Goal: Check status: Check status

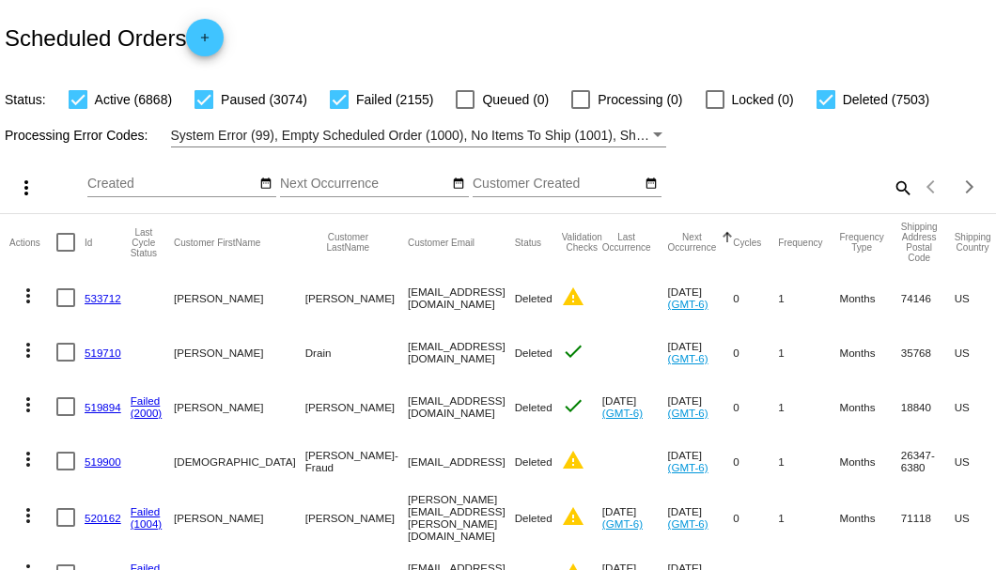
click at [890, 202] on mat-icon "search" at bounding box center [901, 187] width 23 height 29
click at [890, 192] on input "Search" at bounding box center [789, 184] width 248 height 15
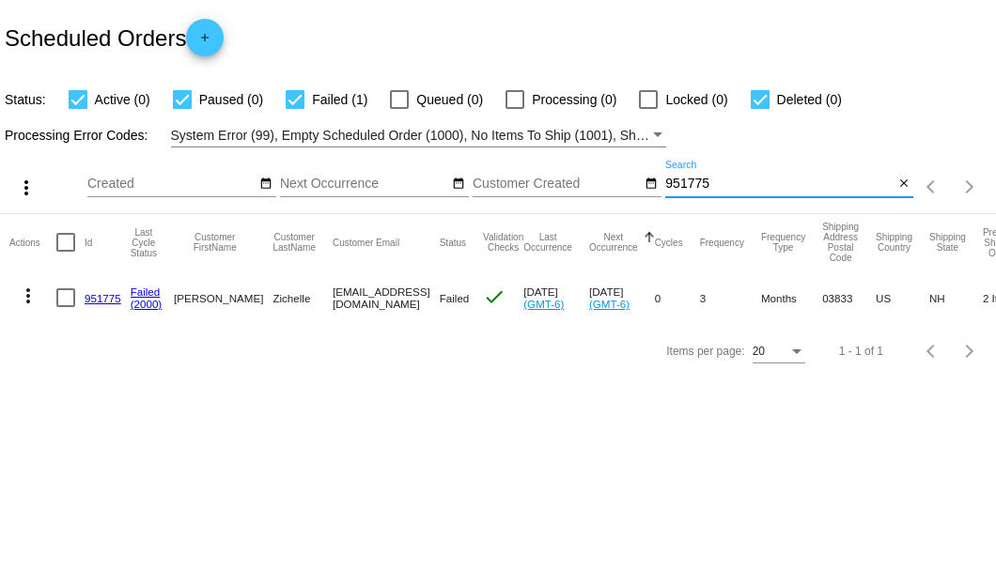
type input "951775"
click at [96, 292] on link "951775" at bounding box center [103, 298] width 37 height 12
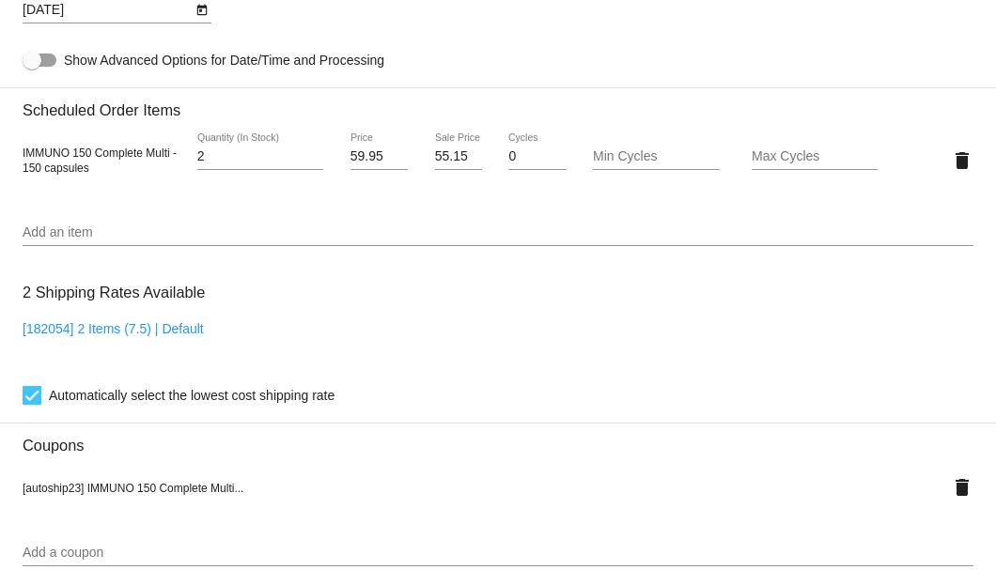
scroll to position [1127, 0]
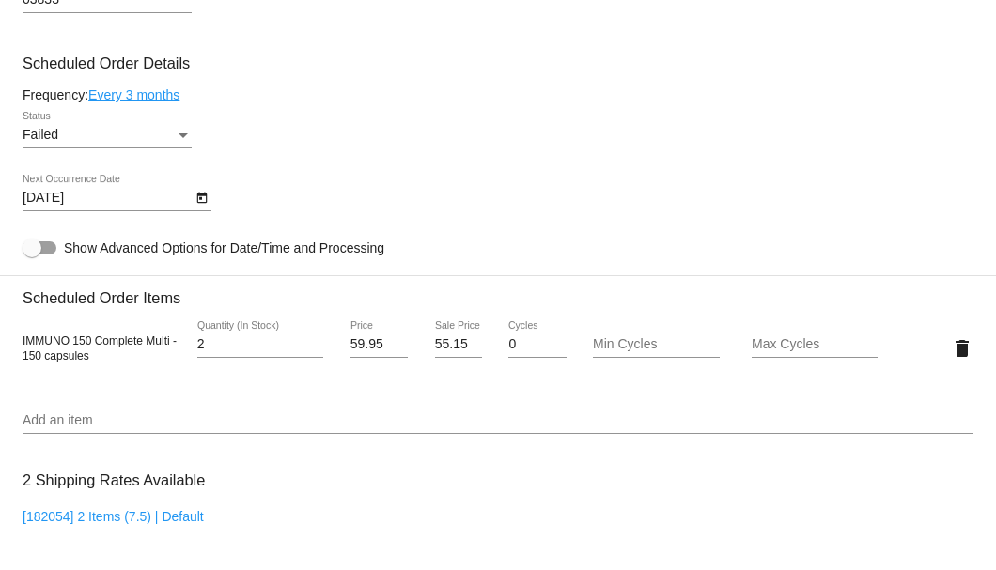
click at [178, 135] on div "Status" at bounding box center [183, 135] width 17 height 15
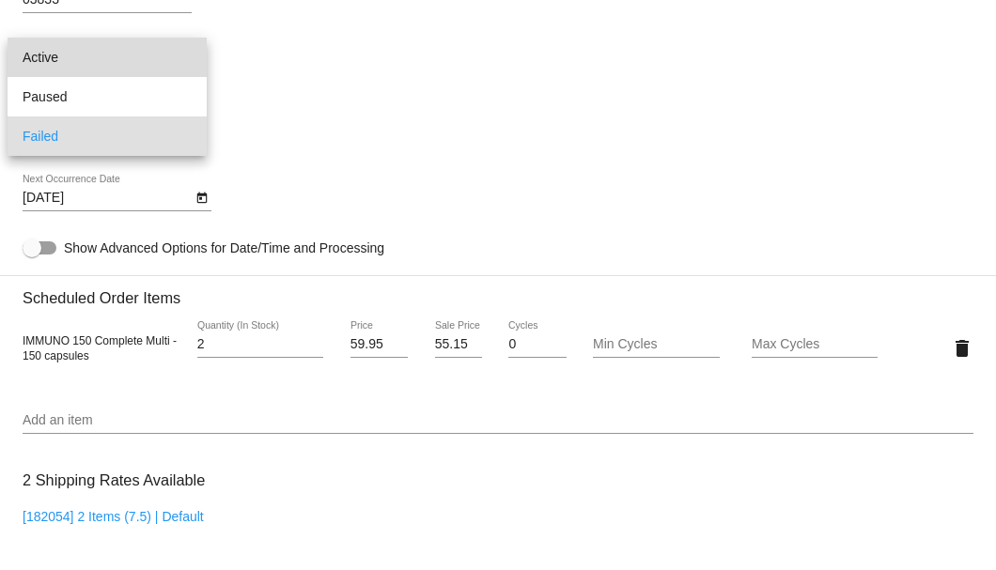
click at [128, 60] on span "Active" at bounding box center [107, 57] width 169 height 39
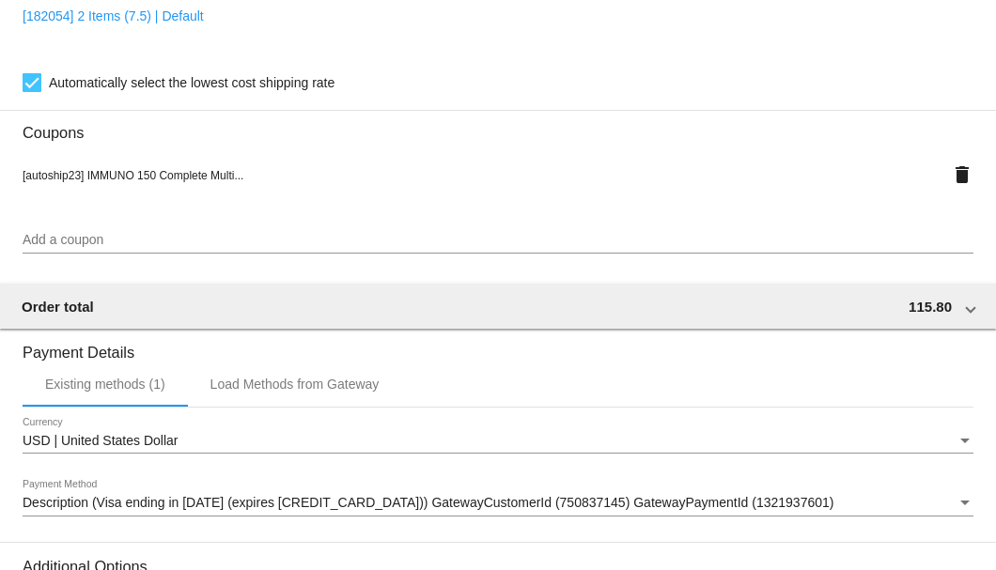
scroll to position [1866, 0]
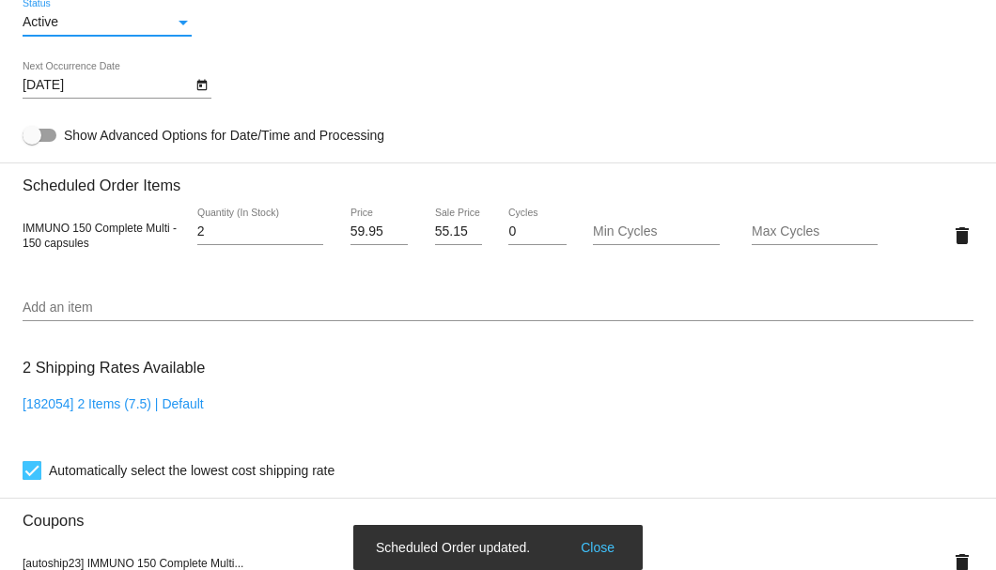
scroll to position [1052, 0]
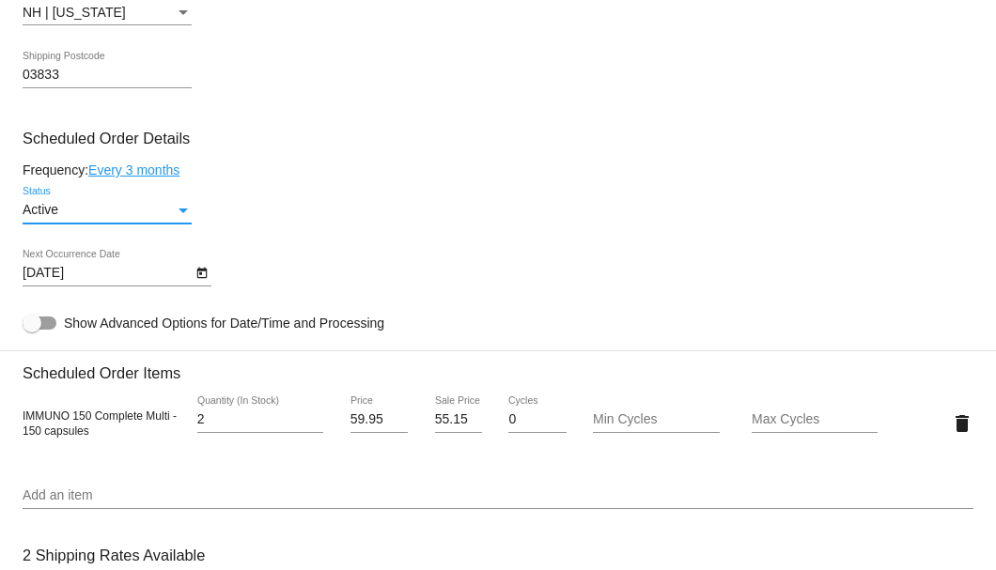
click at [202, 272] on icon "Open calendar" at bounding box center [201, 273] width 10 height 11
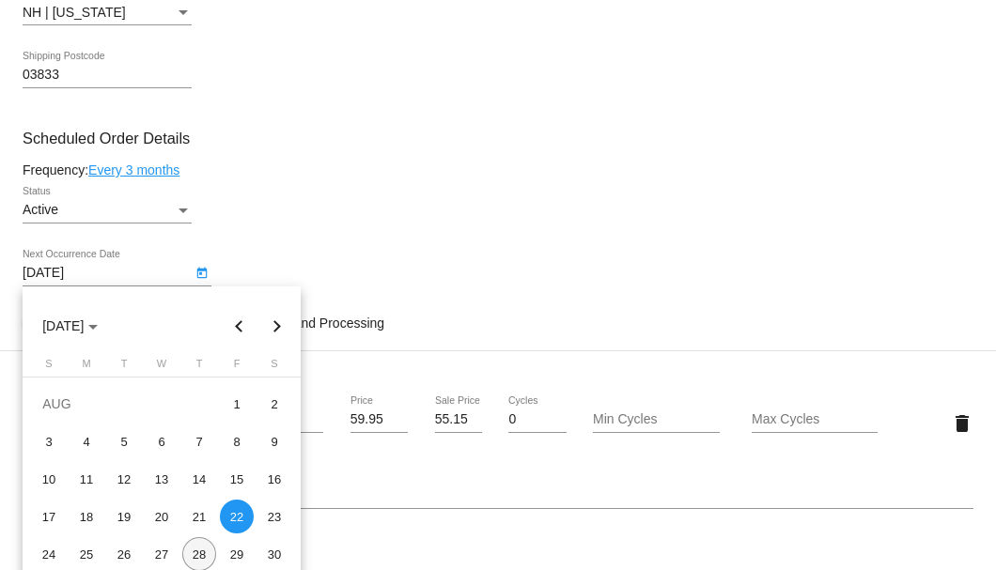
click at [200, 553] on div "28" at bounding box center [199, 554] width 34 height 34
type input "8/28/2025"
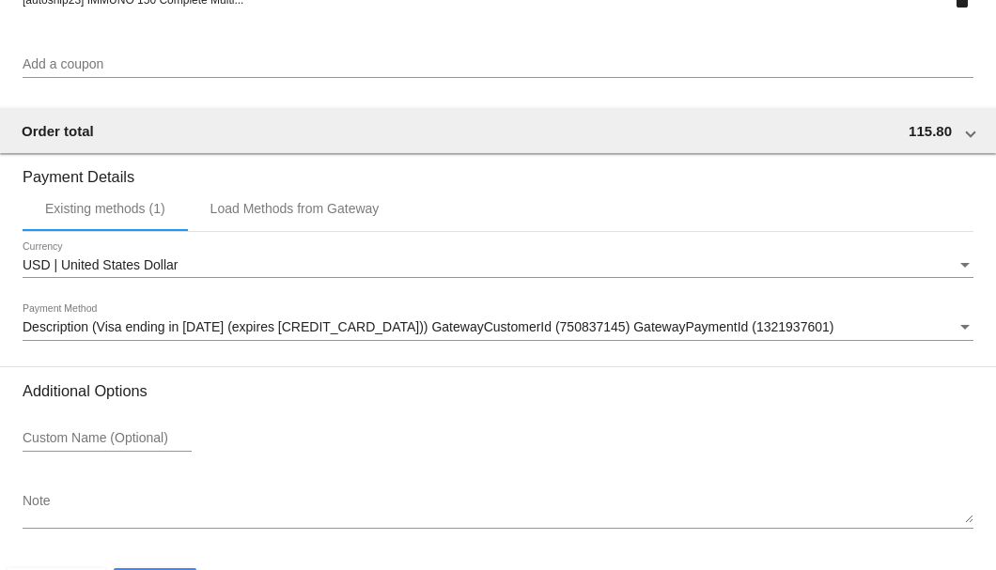
scroll to position [1866, 0]
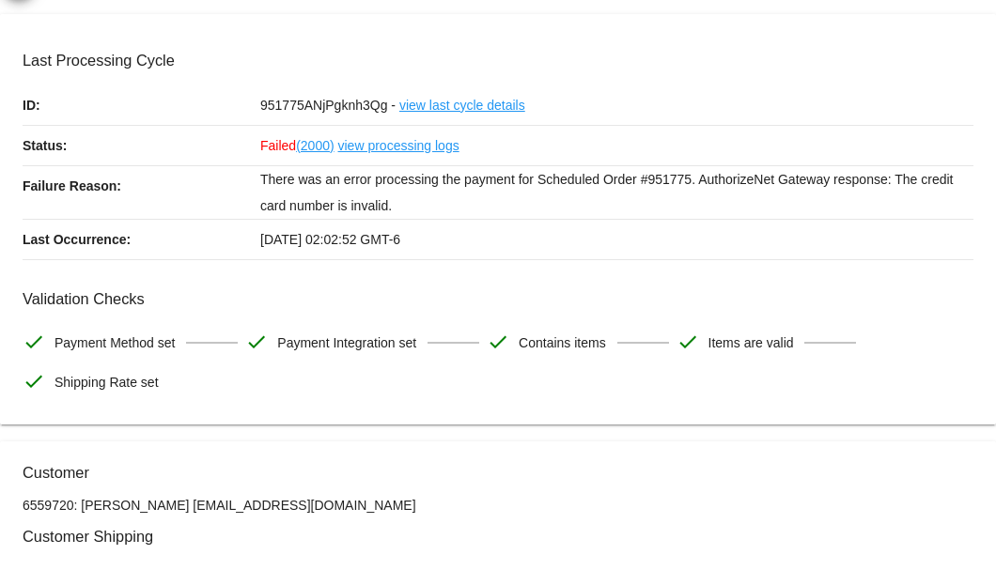
scroll to position [0, 0]
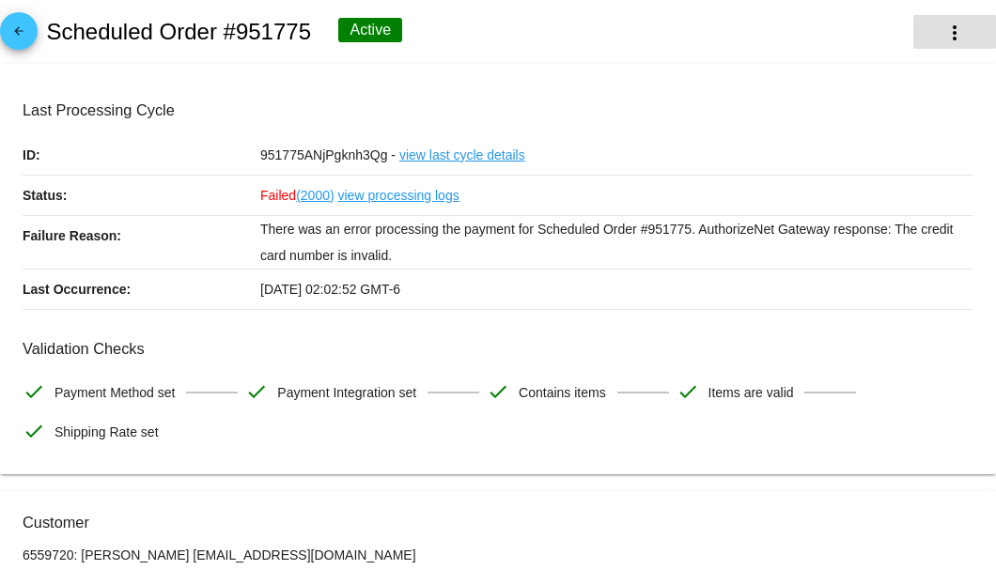
click at [952, 41] on mat-icon "more_vert" at bounding box center [954, 33] width 23 height 23
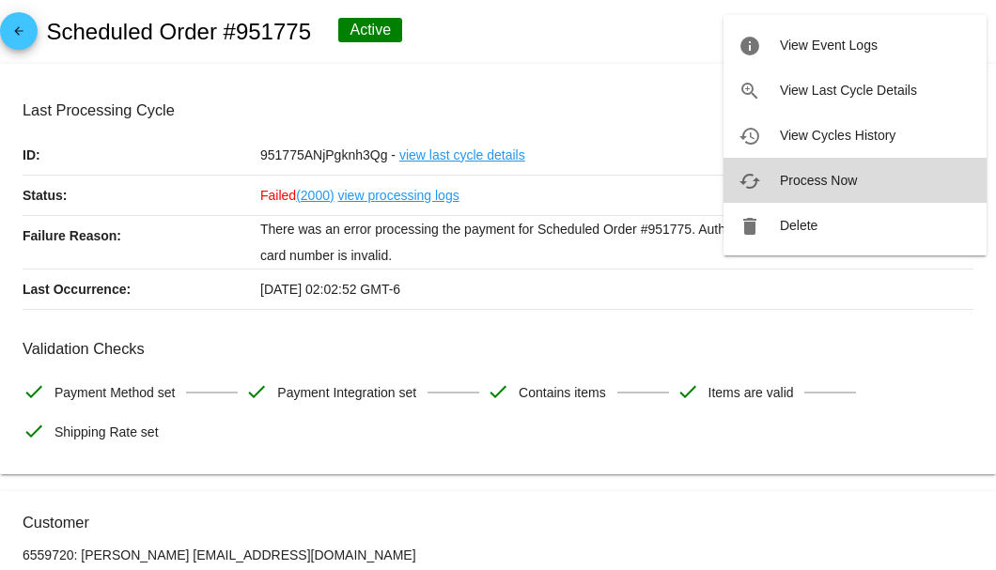
click at [812, 187] on button "cached Process Now" at bounding box center [854, 180] width 263 height 45
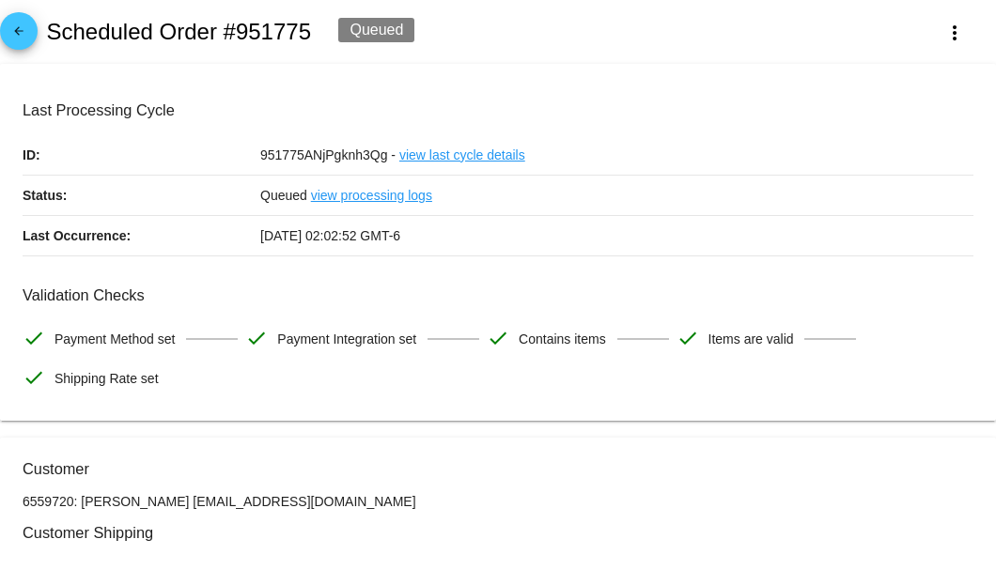
scroll to position [250, 0]
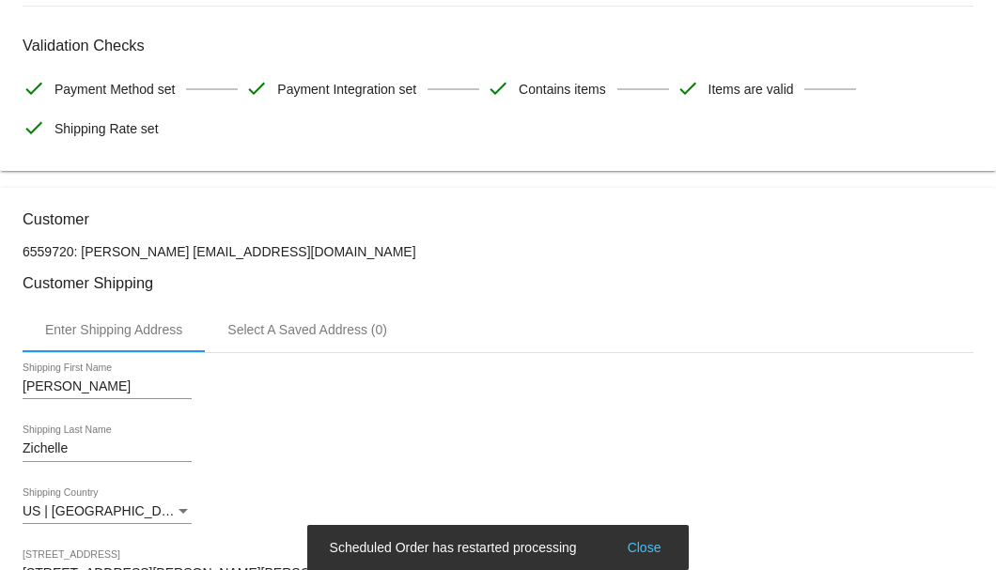
drag, startPoint x: 291, startPoint y: 246, endPoint x: 187, endPoint y: 248, distance: 104.3
click at [187, 248] on p "6559720: Kathleen Zichelle kspricez@aol.com" at bounding box center [498, 251] width 951 height 15
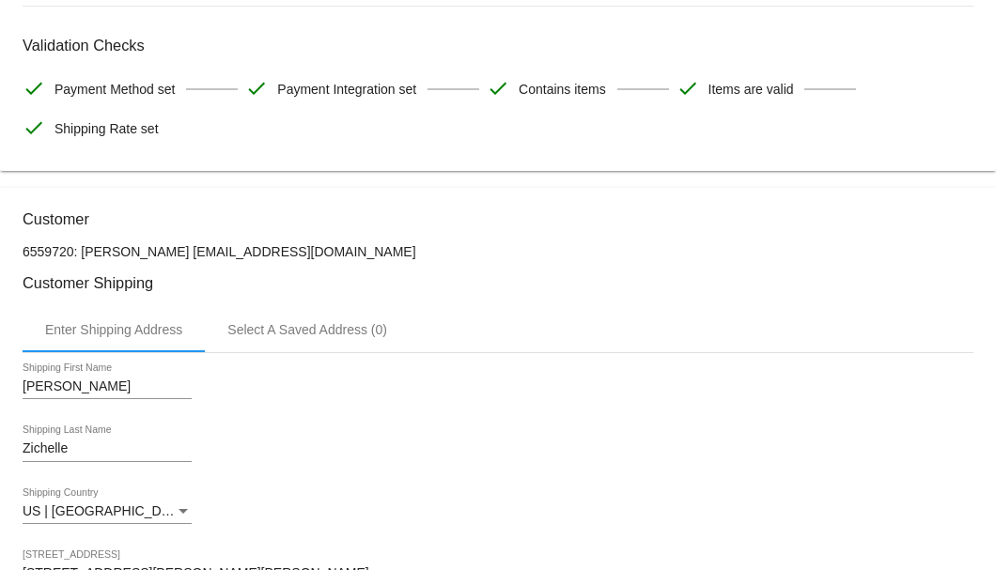
copy p "kspricez@aol.com"
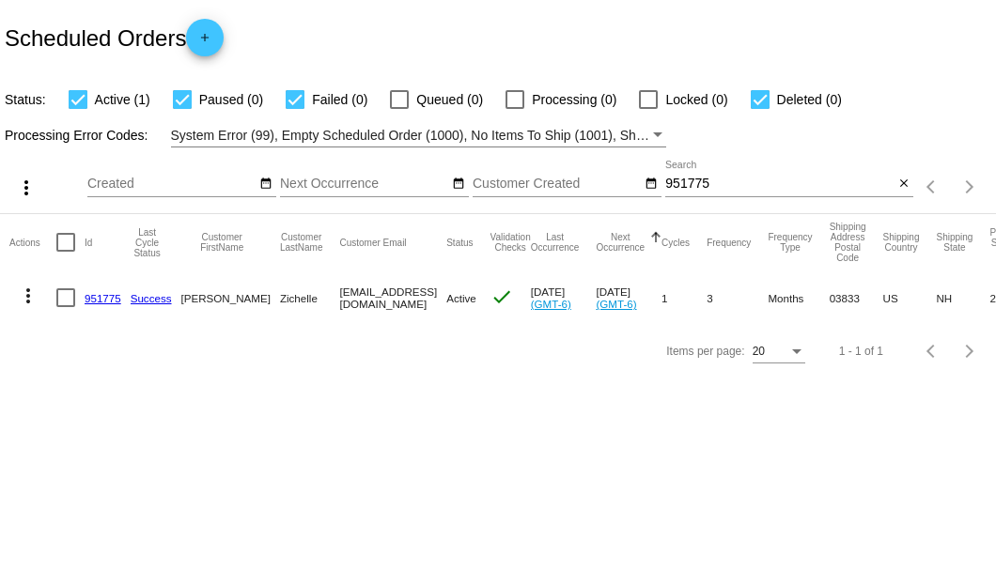
click at [906, 184] on mat-icon "close" at bounding box center [903, 184] width 13 height 15
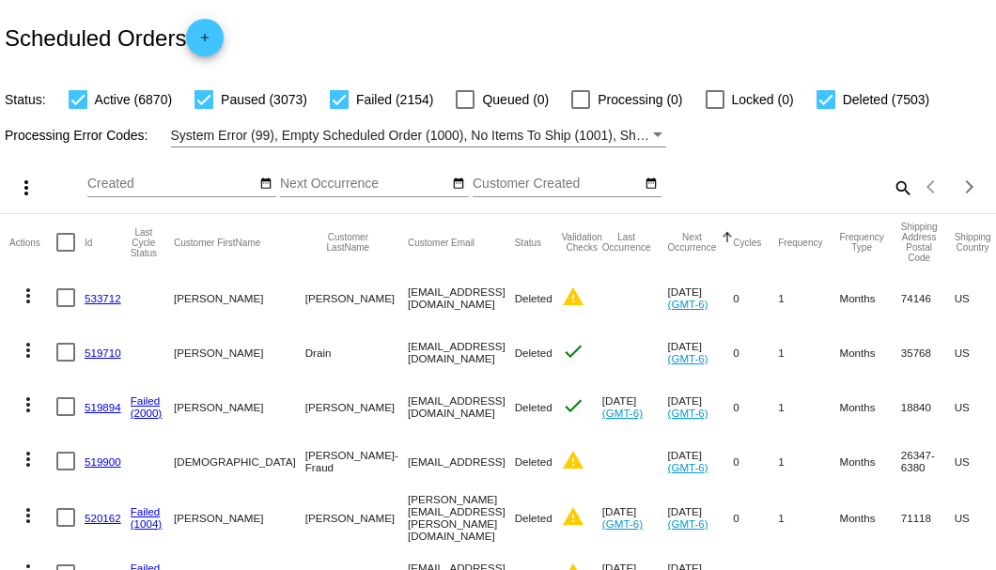
click at [894, 202] on mat-icon "search" at bounding box center [901, 187] width 23 height 29
click at [894, 192] on input "Search" at bounding box center [789, 184] width 248 height 15
click at [464, 44] on div "Scheduled Orders add" at bounding box center [498, 37] width 996 height 75
click at [899, 202] on mat-icon "search" at bounding box center [901, 187] width 23 height 29
click at [898, 192] on input "Search" at bounding box center [789, 184] width 248 height 15
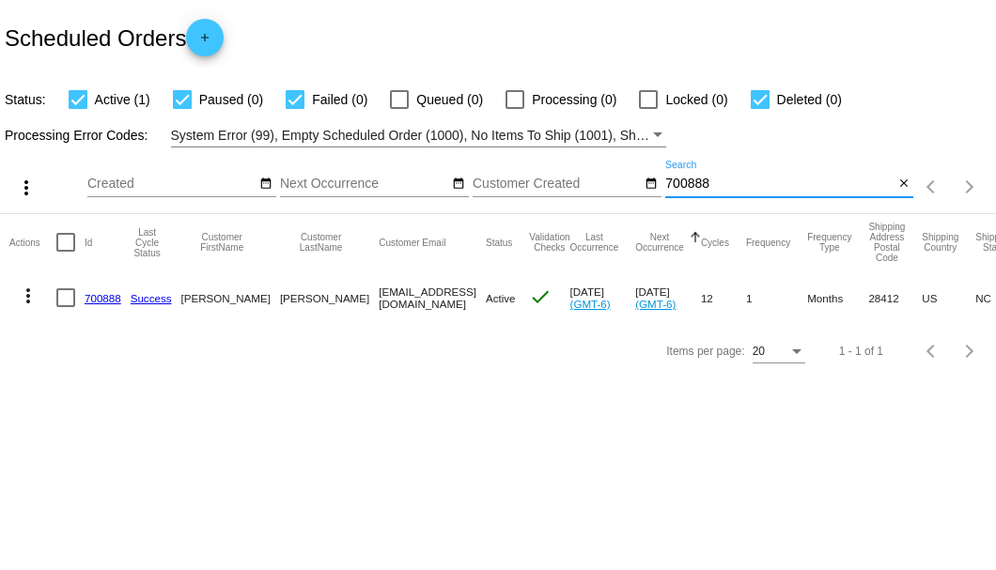
type input "700888"
drag, startPoint x: 389, startPoint y: 298, endPoint x: 301, endPoint y: 298, distance: 88.3
click at [379, 298] on mat-cell "[EMAIL_ADDRESS][DOMAIN_NAME]" at bounding box center [432, 298] width 107 height 54
copy mat-cell "[EMAIL_ADDRESS][DOMAIN_NAME]"
click at [899, 188] on mat-icon "close" at bounding box center [903, 184] width 13 height 15
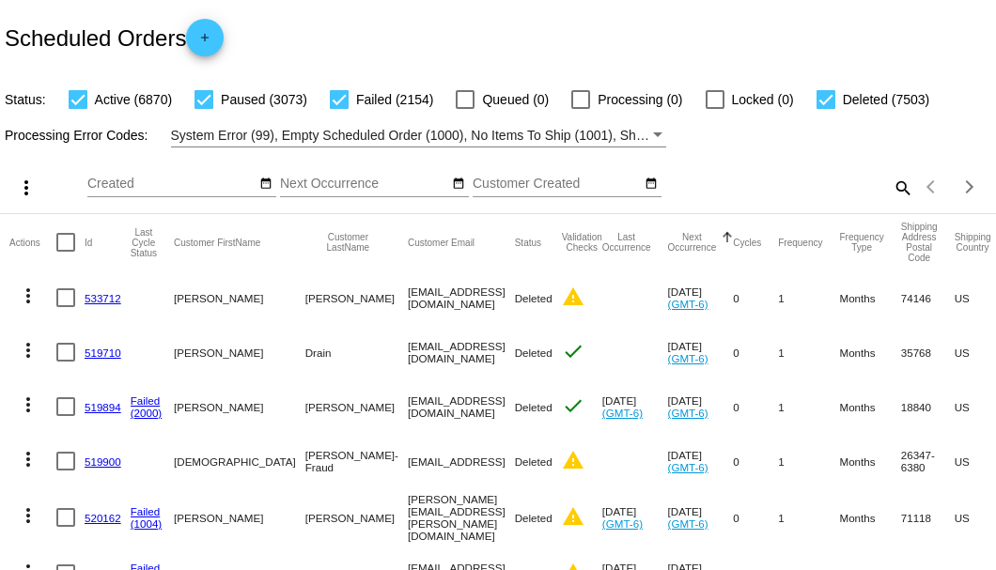
click at [900, 202] on mat-icon "search" at bounding box center [901, 187] width 23 height 29
click at [899, 192] on input "Search" at bounding box center [789, 184] width 248 height 15
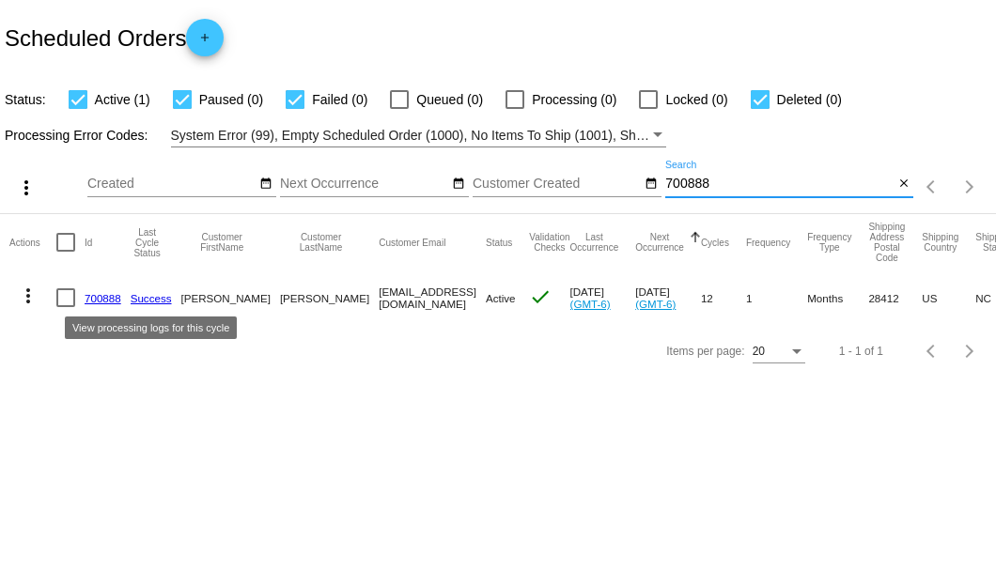
type input "700888"
click at [105, 301] on link "700888" at bounding box center [103, 298] width 37 height 12
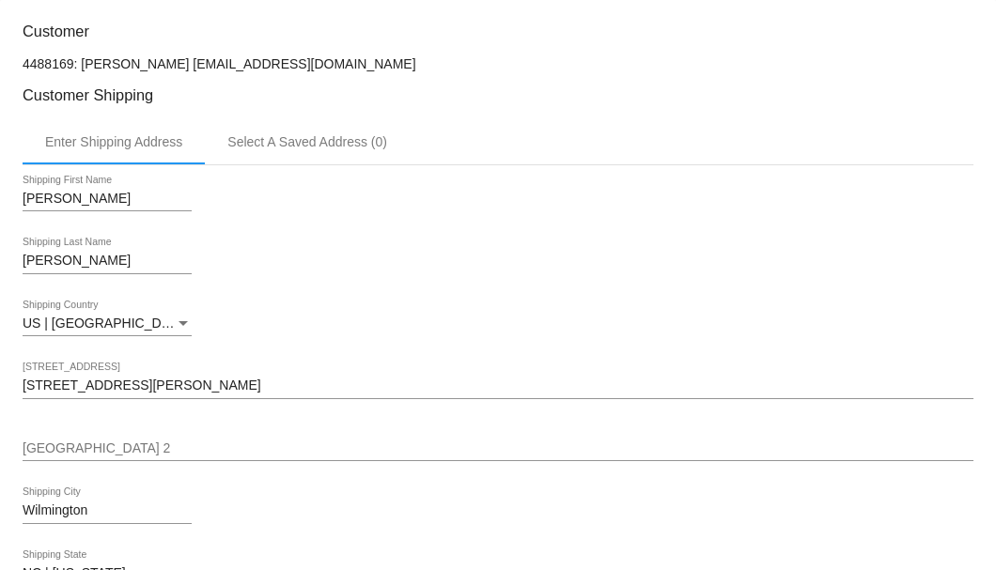
scroll to position [313, 0]
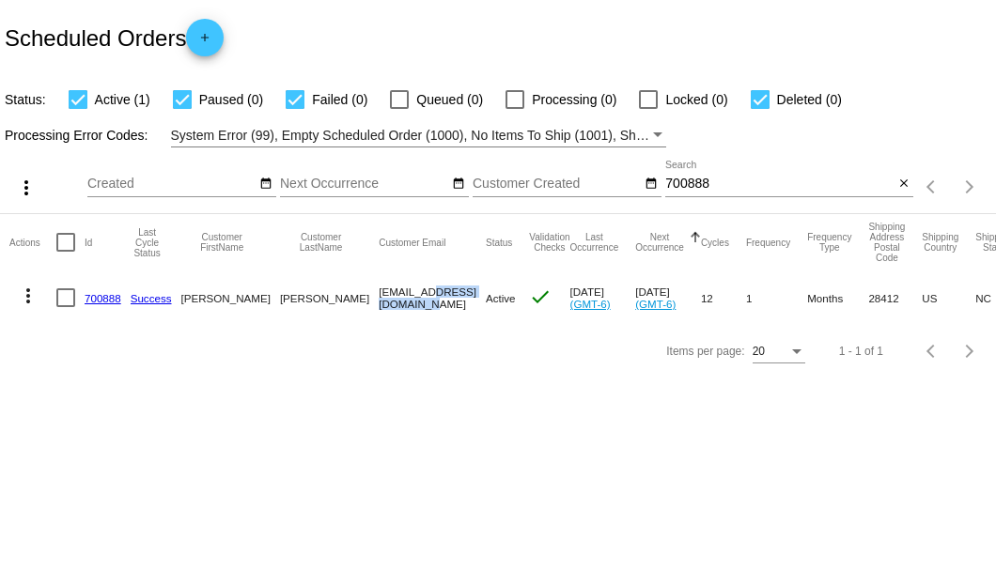
drag, startPoint x: 301, startPoint y: 292, endPoint x: 390, endPoint y: 295, distance: 89.3
click at [390, 295] on mat-cell "tdrcom1@aol.com" at bounding box center [432, 298] width 107 height 54
copy mat-cell "tdrcom1@aol.com"
click at [898, 190] on mat-icon "close" at bounding box center [903, 184] width 13 height 15
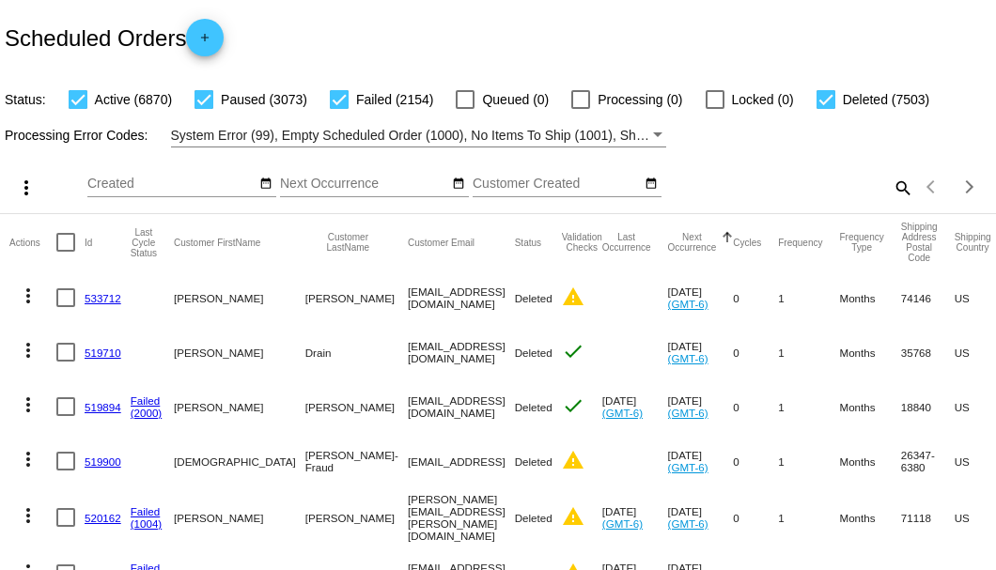
click at [890, 202] on mat-icon "search" at bounding box center [901, 187] width 23 height 29
click at [890, 192] on input "Search" at bounding box center [789, 184] width 248 height 15
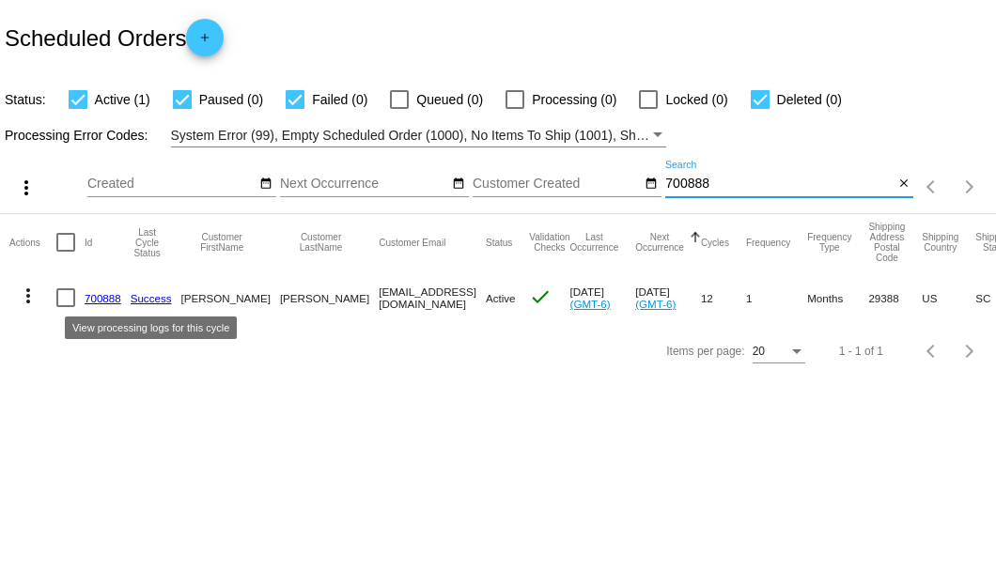
type input "700888"
click at [109, 299] on link "700888" at bounding box center [103, 298] width 37 height 12
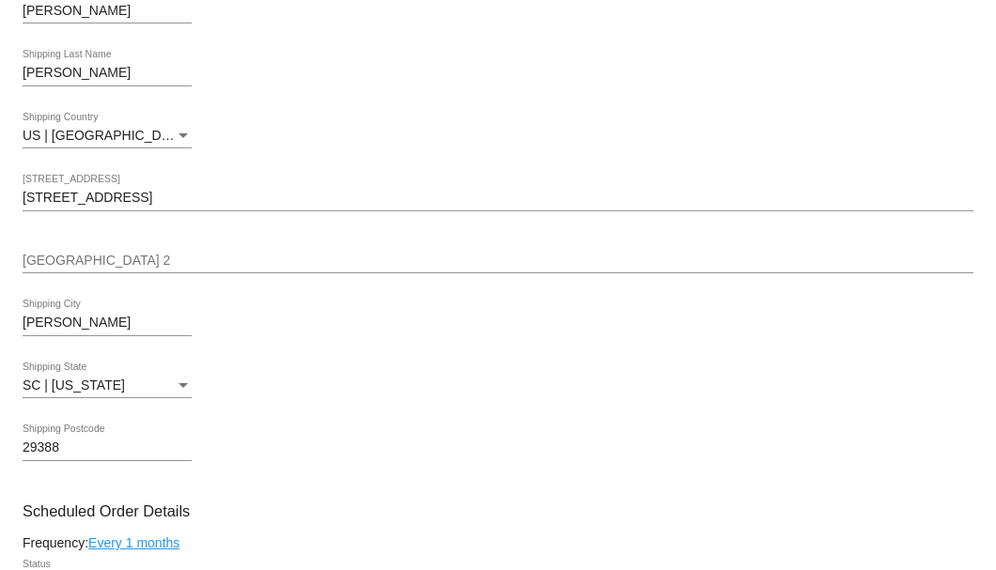
scroll to position [376, 0]
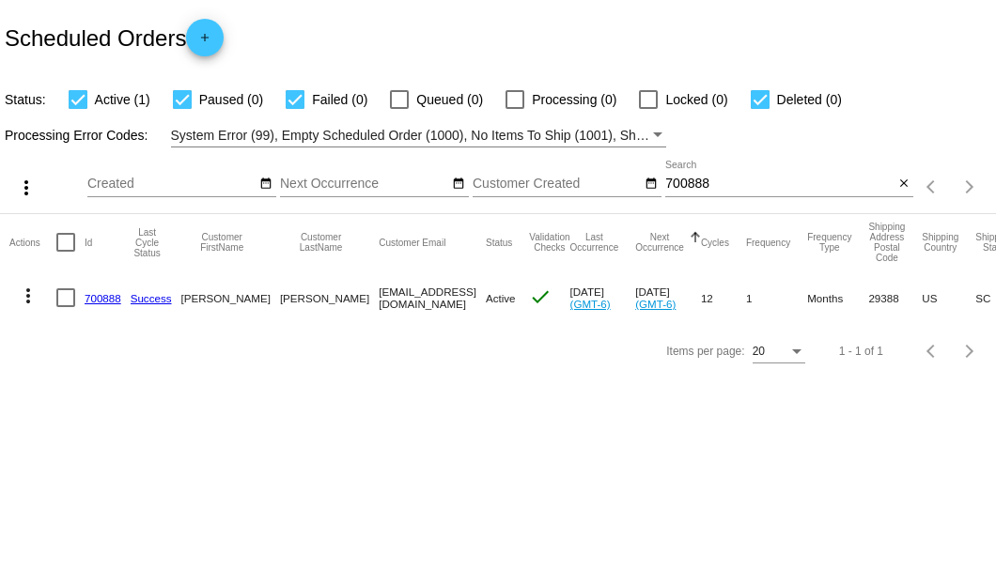
click at [695, 184] on input "700888" at bounding box center [779, 184] width 228 height 15
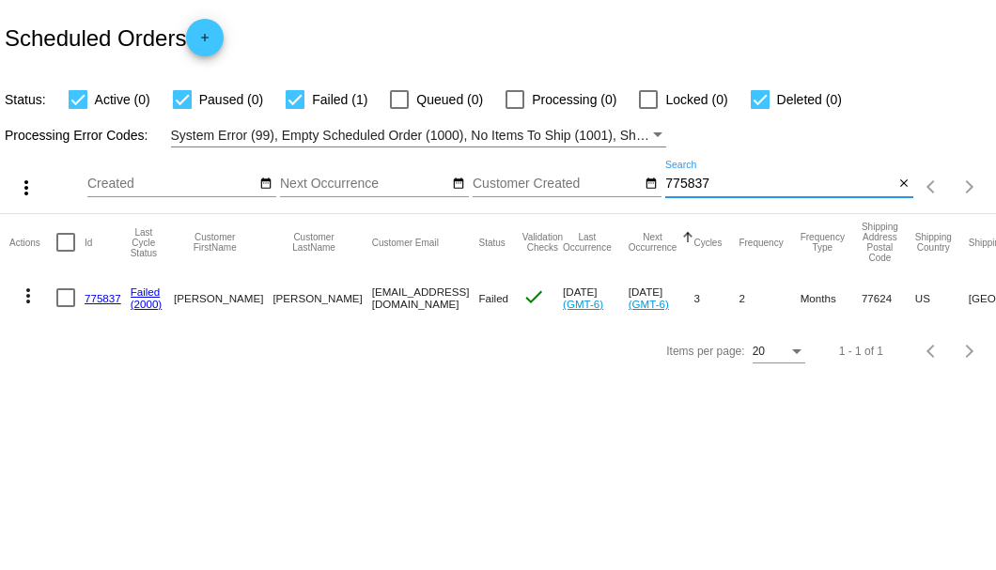
type input "775837"
click at [100, 301] on link "775837" at bounding box center [103, 298] width 37 height 12
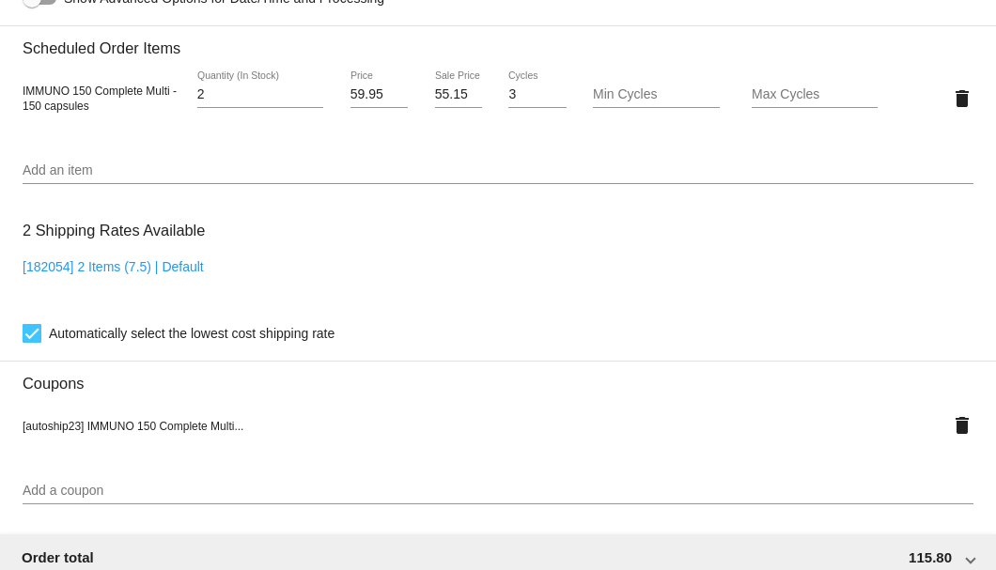
scroll to position [1189, 0]
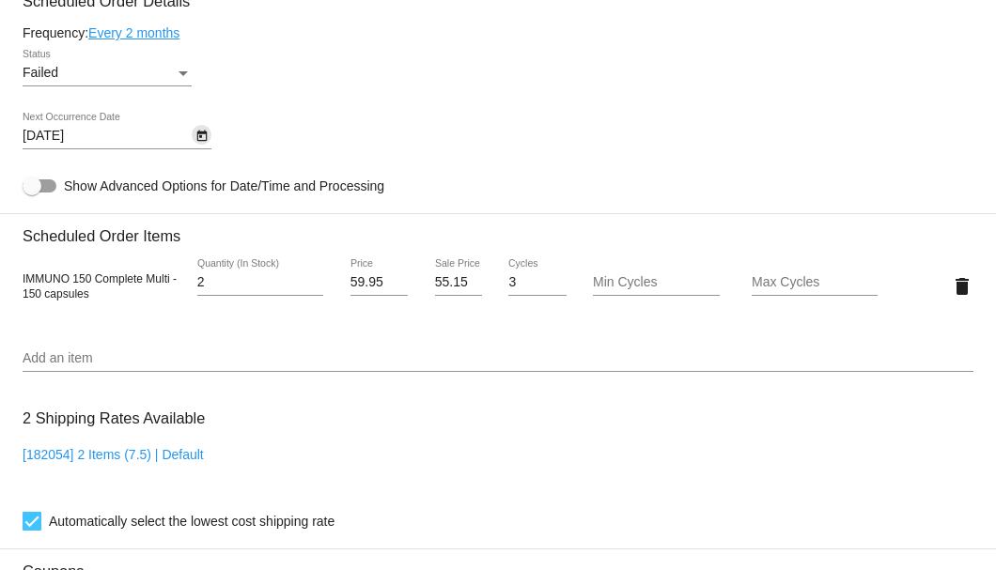
click at [201, 137] on icon "Open calendar" at bounding box center [201, 136] width 13 height 23
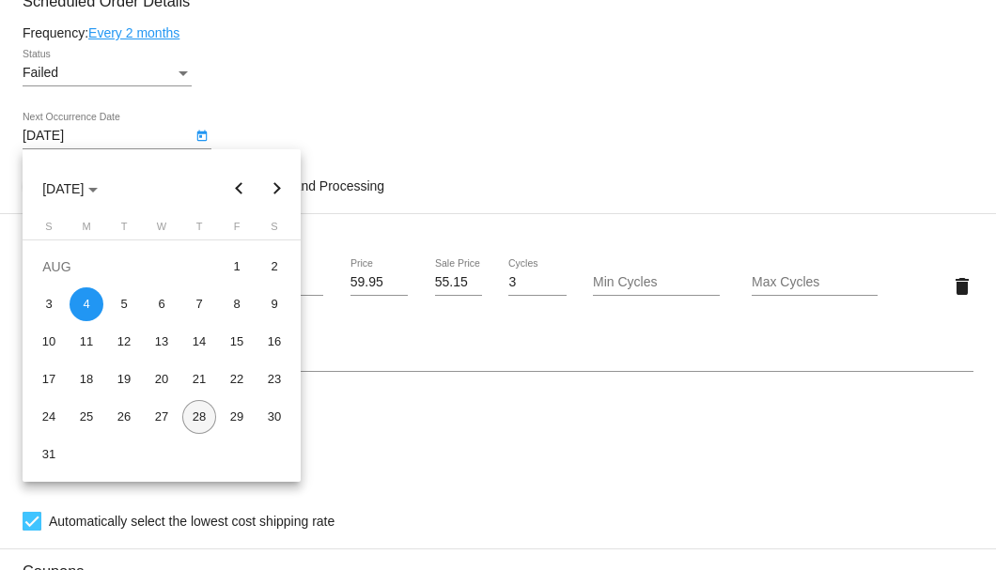
click at [194, 423] on div "28" at bounding box center [199, 417] width 34 height 34
type input "8/28/2025"
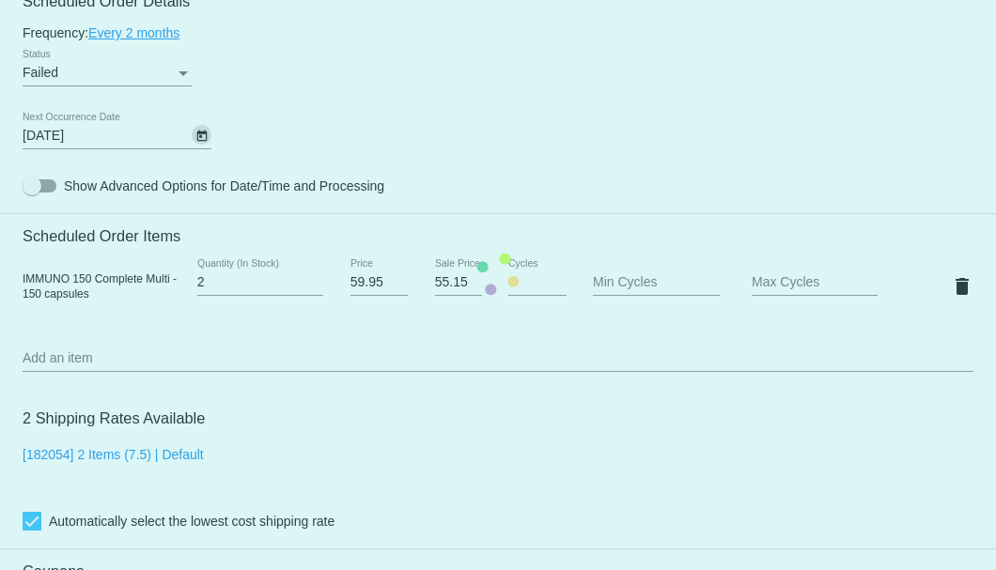
scroll to position [1001, 0]
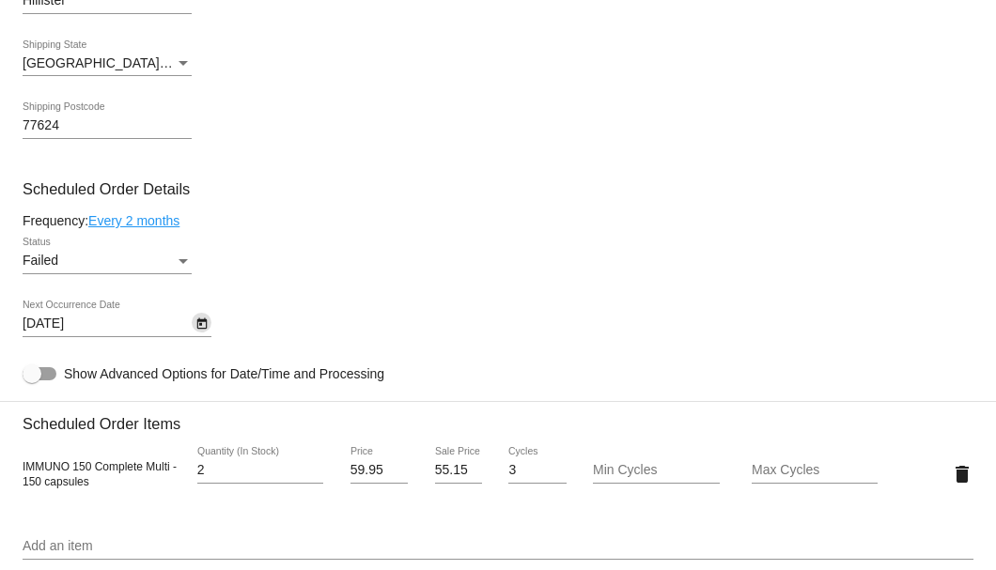
click at [175, 267] on div "Failed" at bounding box center [99, 261] width 152 height 15
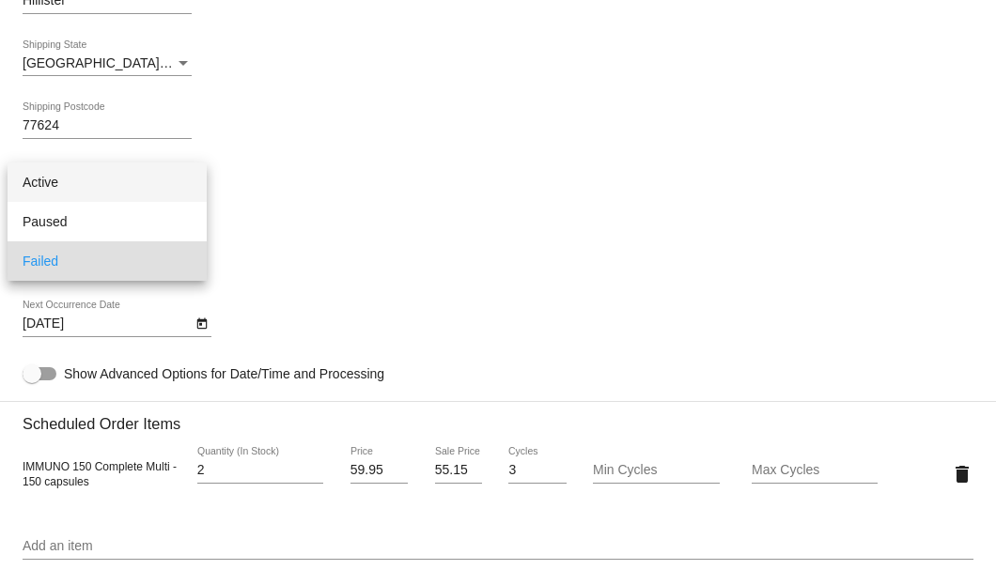
click at [143, 190] on span "Active" at bounding box center [107, 182] width 169 height 39
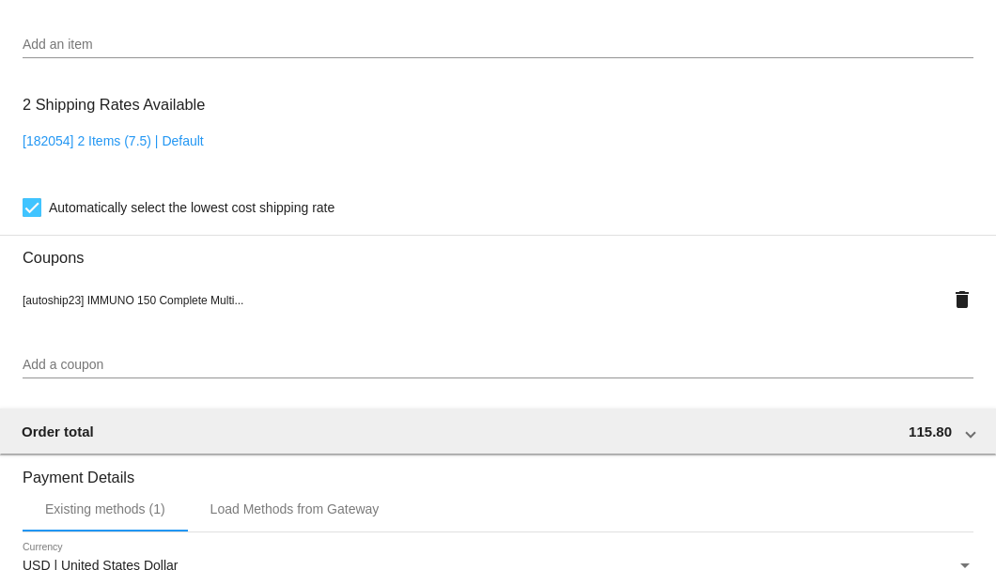
scroll to position [1866, 0]
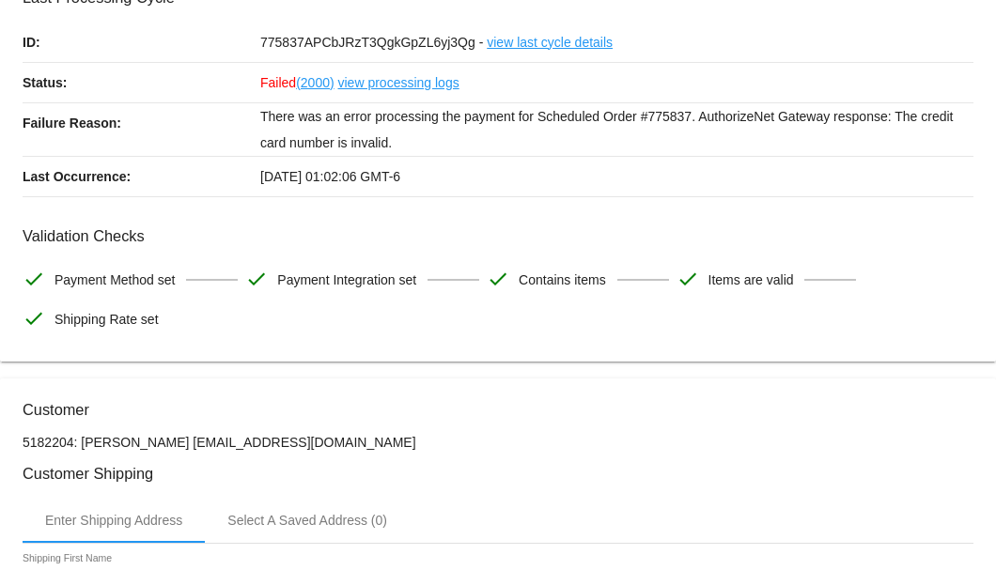
scroll to position [0, 0]
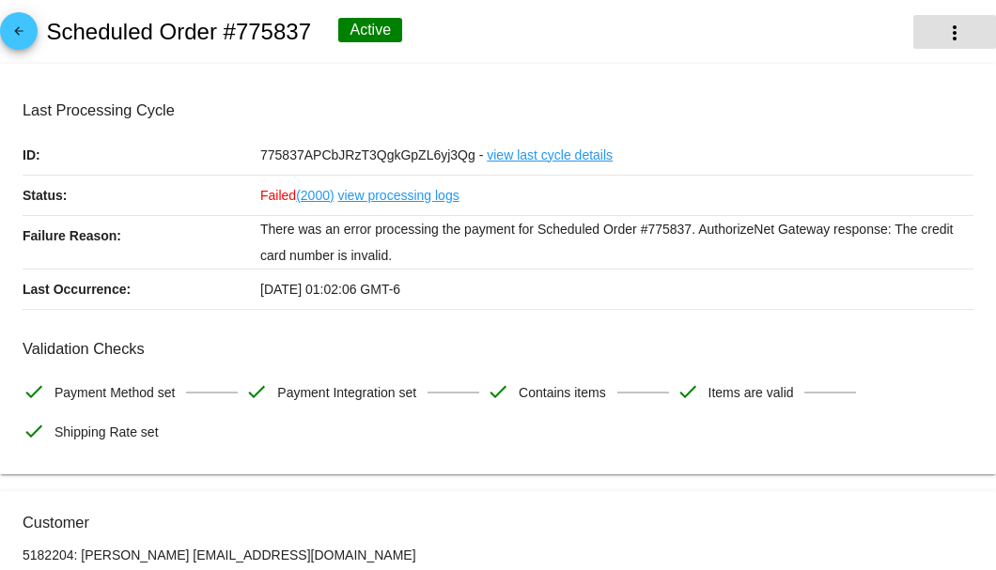
click at [943, 35] on mat-icon "more_vert" at bounding box center [954, 33] width 23 height 23
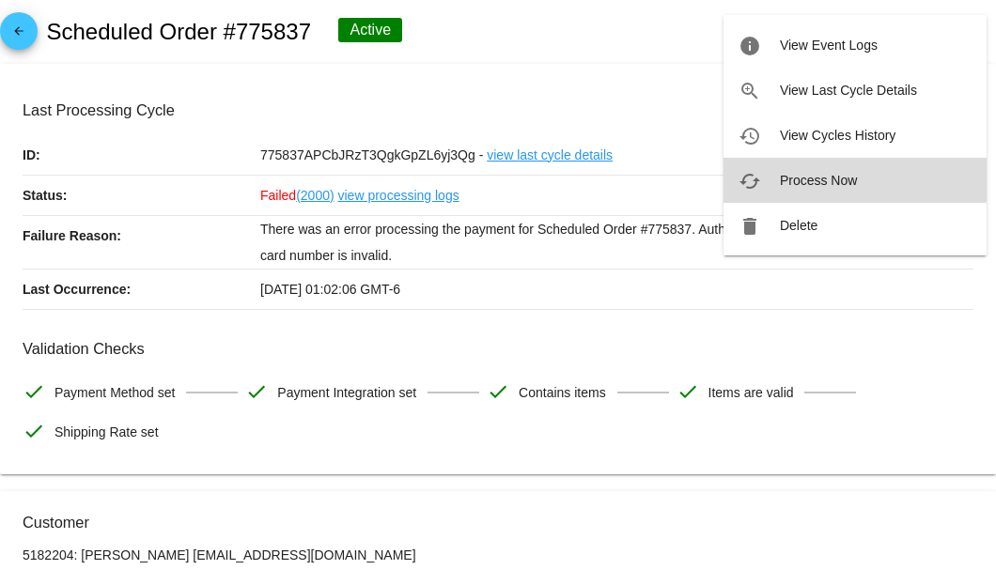
click at [828, 176] on span "Process Now" at bounding box center [818, 180] width 77 height 15
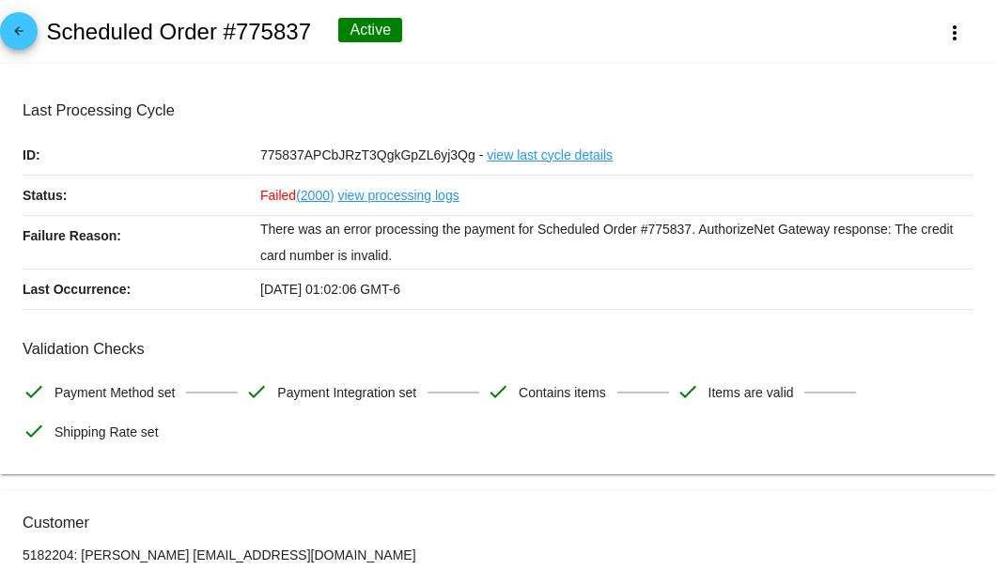
scroll to position [197, 0]
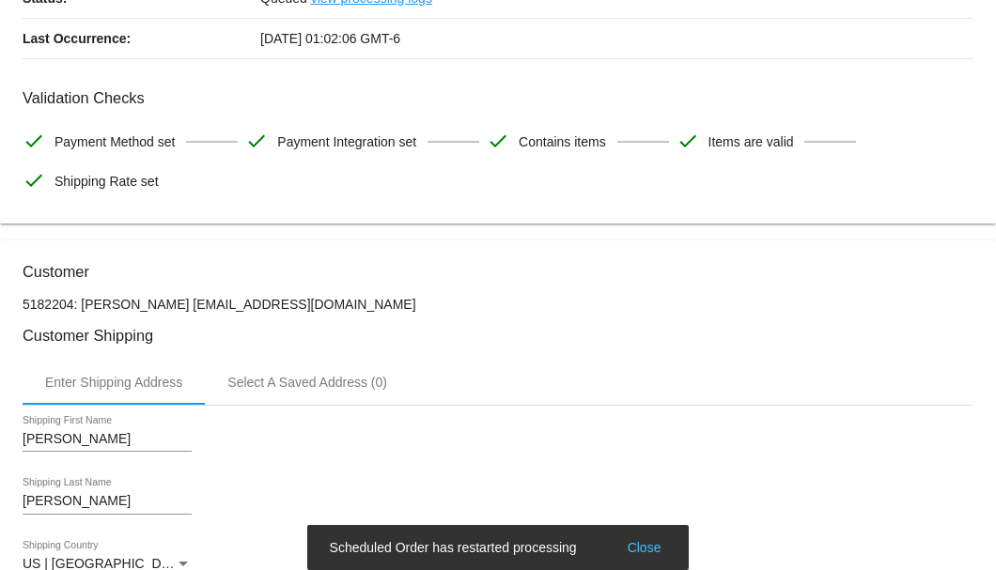
drag, startPoint x: 289, startPoint y: 304, endPoint x: 171, endPoint y: 304, distance: 118.4
click at [171, 304] on p "5182204: Dennis Dorvee dnndrz@gmail.com" at bounding box center [498, 304] width 951 height 15
copy p "dnndrz@gmail.com"
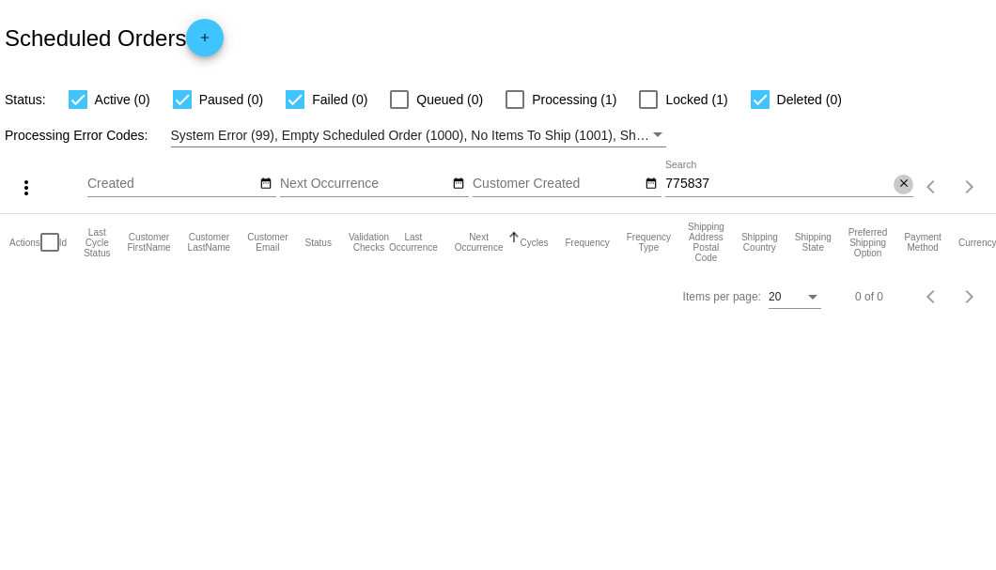
click at [899, 188] on mat-icon "close" at bounding box center [903, 184] width 13 height 15
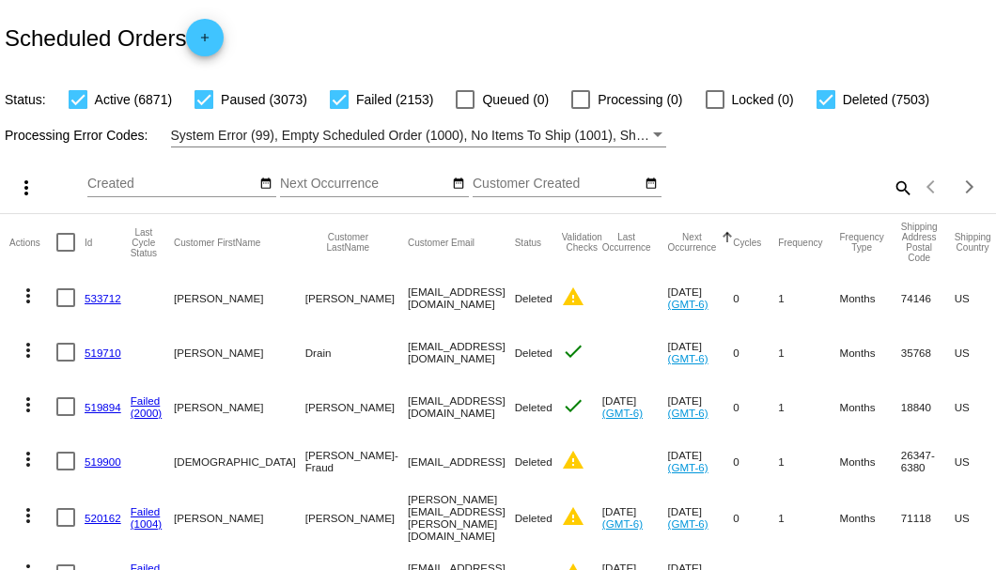
click at [890, 202] on mat-icon "search" at bounding box center [901, 187] width 23 height 29
click at [890, 192] on input "Search" at bounding box center [789, 184] width 248 height 15
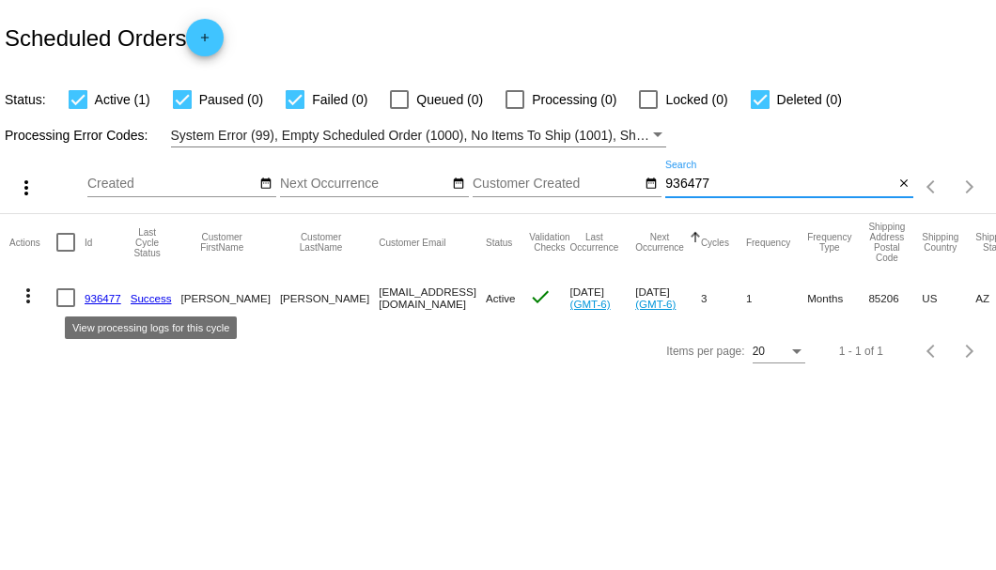
type input "936477"
click at [114, 299] on link "936477" at bounding box center [103, 298] width 37 height 12
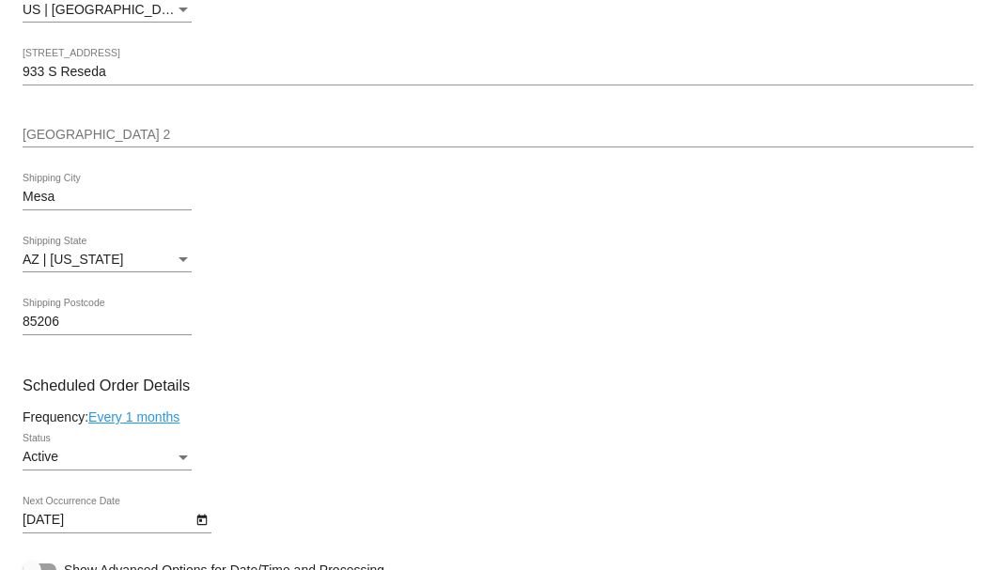
scroll to position [1001, 0]
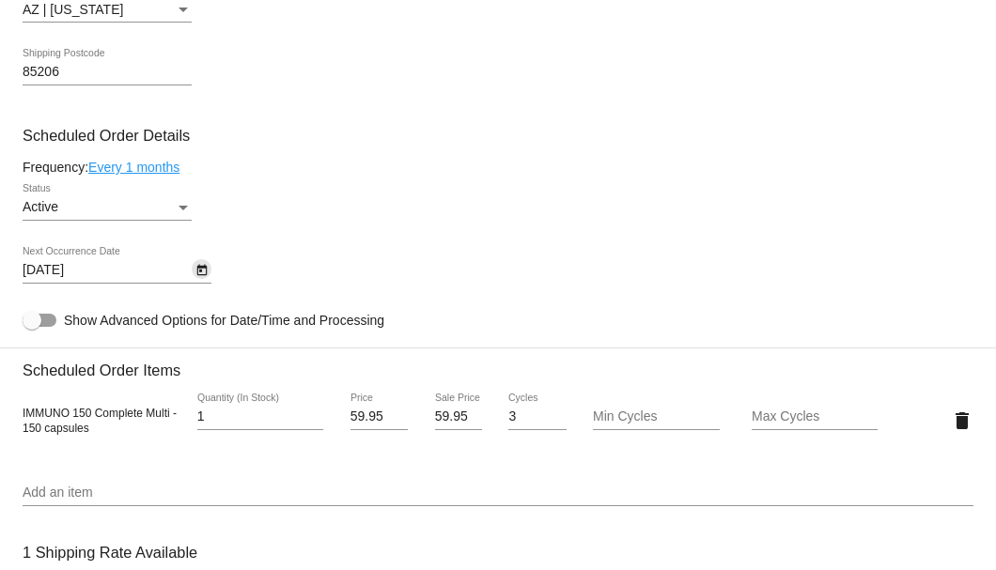
click at [208, 274] on icon "Open calendar" at bounding box center [201, 270] width 13 height 23
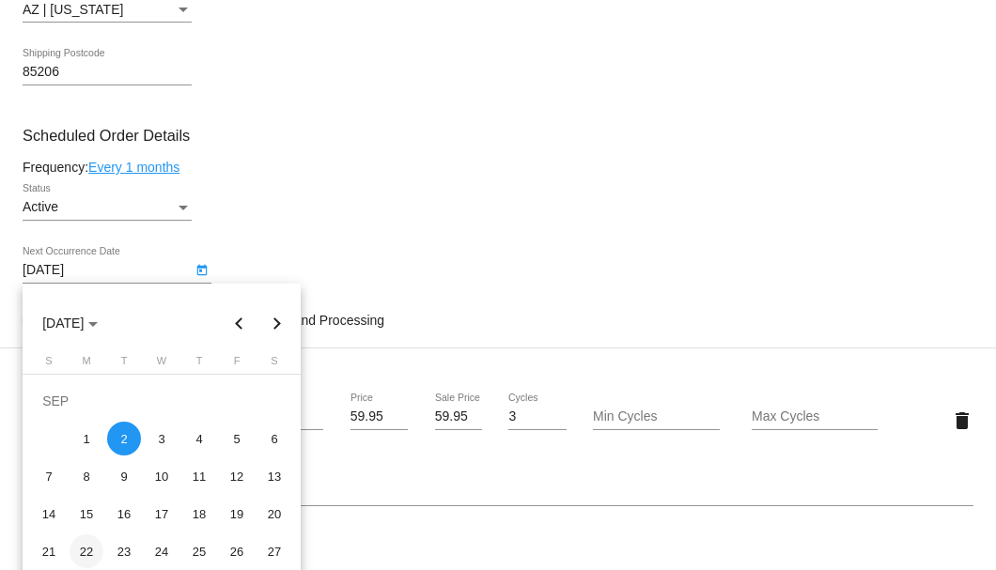
click at [88, 554] on div "22" at bounding box center [87, 551] width 34 height 34
type input "[DATE]"
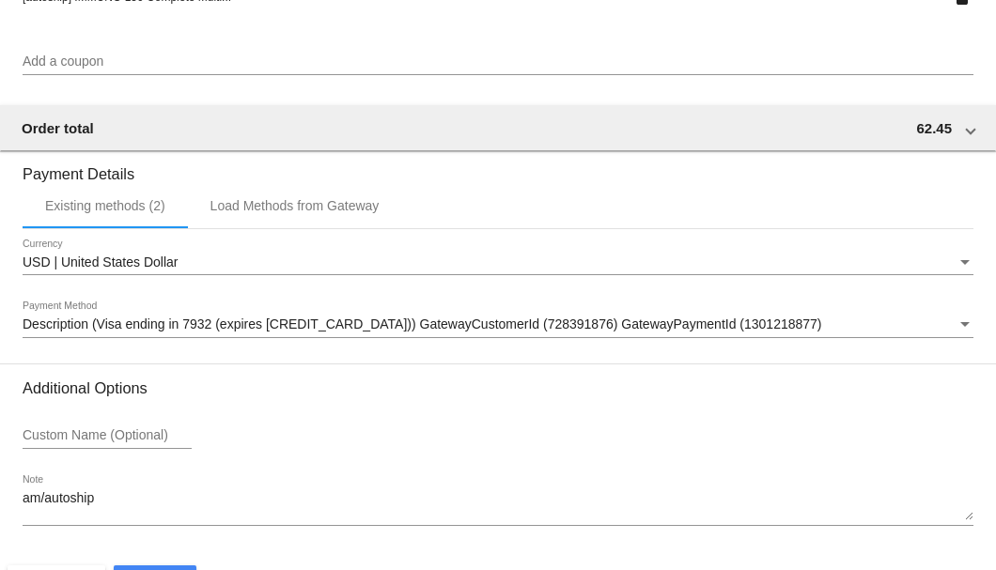
scroll to position [1813, 0]
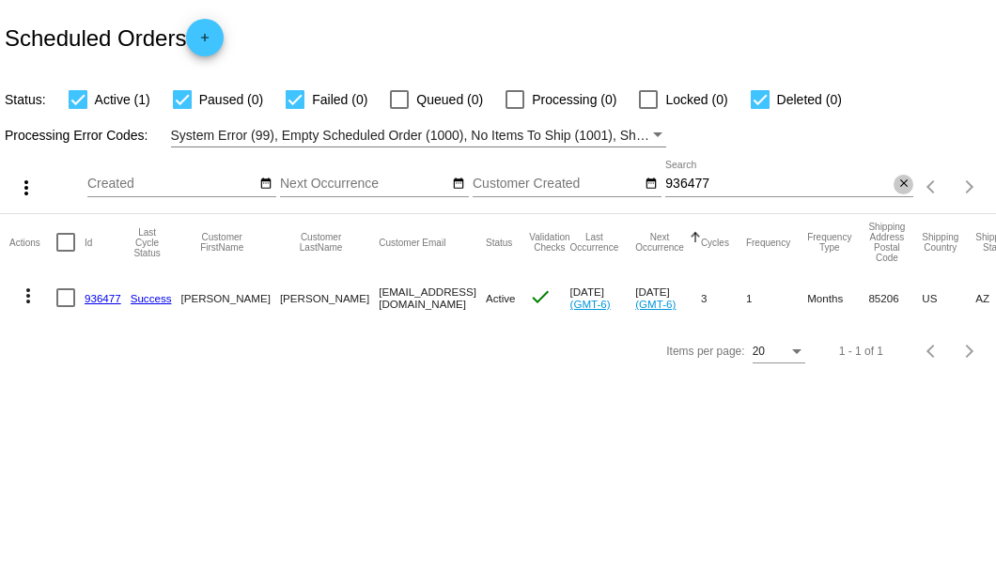
click at [907, 188] on mat-icon "close" at bounding box center [903, 184] width 13 height 15
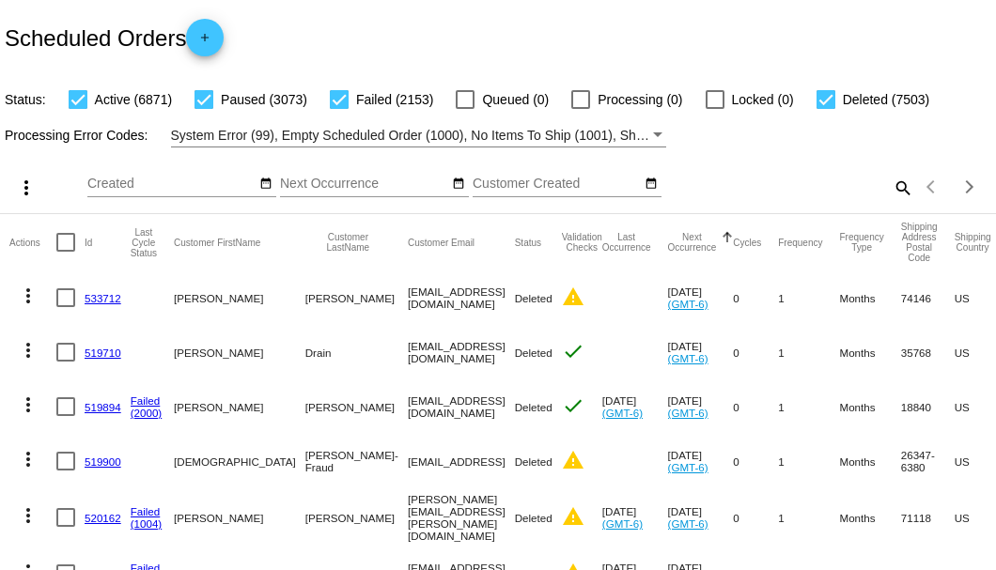
drag, startPoint x: 588, startPoint y: 6, endPoint x: 434, endPoint y: 7, distance: 154.1
click at [588, 6] on div "Scheduled Orders add" at bounding box center [498, 37] width 996 height 75
click at [890, 202] on mat-icon "search" at bounding box center [901, 187] width 23 height 29
click at [890, 192] on input "Search" at bounding box center [789, 184] width 248 height 15
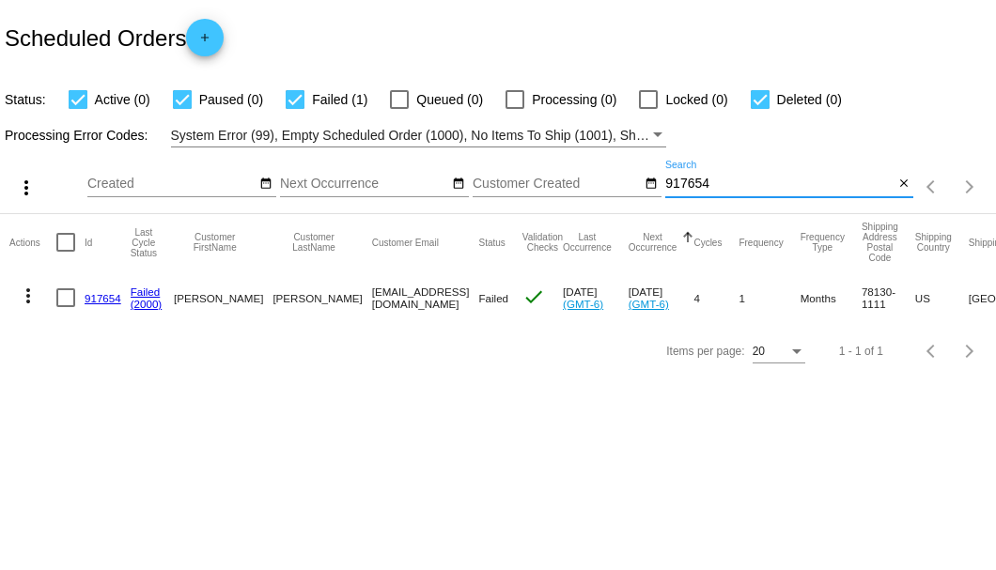
type input "917654"
click at [109, 297] on link "917654" at bounding box center [103, 298] width 37 height 12
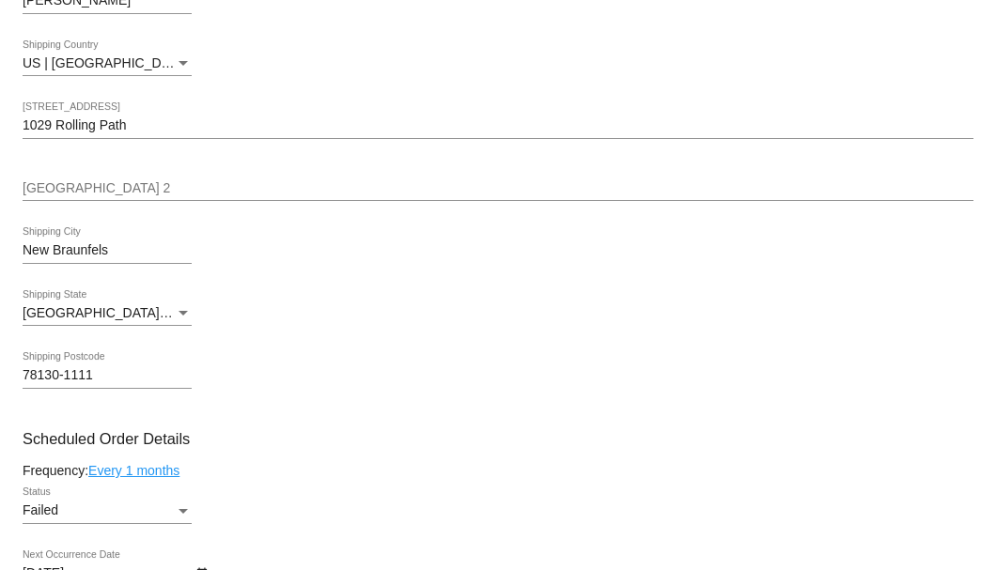
scroll to position [1001, 0]
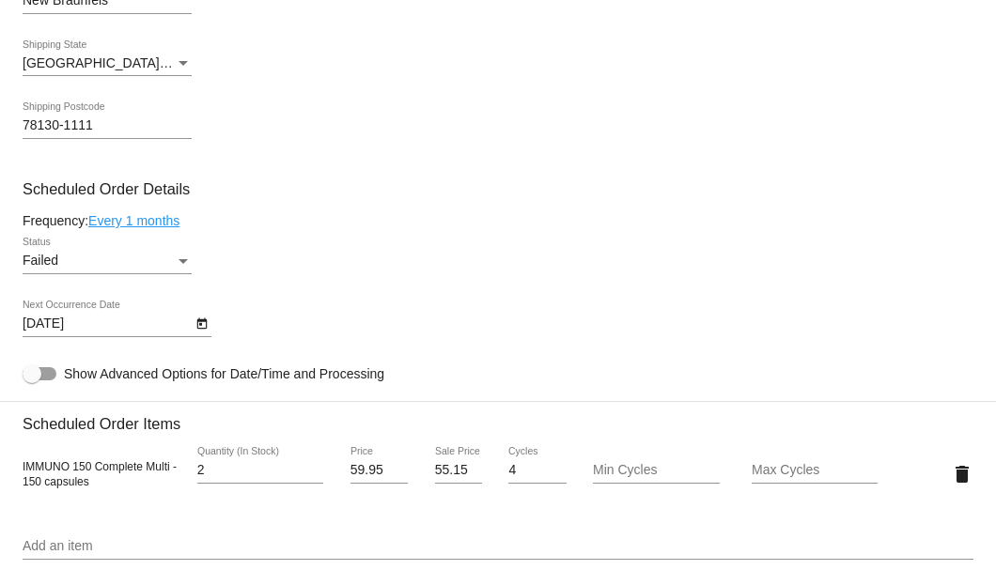
click at [180, 263] on div "Status" at bounding box center [182, 261] width 9 height 5
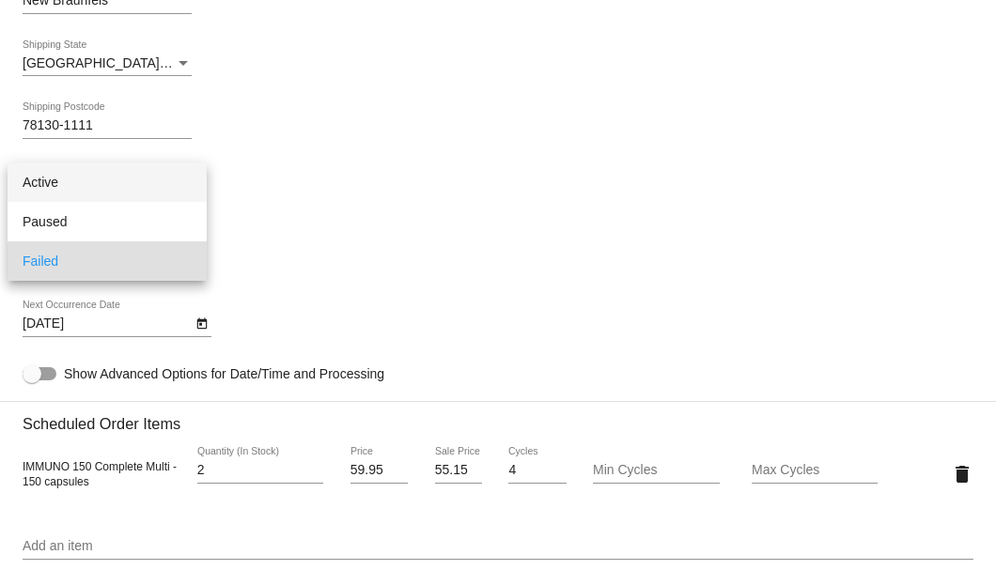
click at [161, 179] on span "Active" at bounding box center [107, 182] width 169 height 39
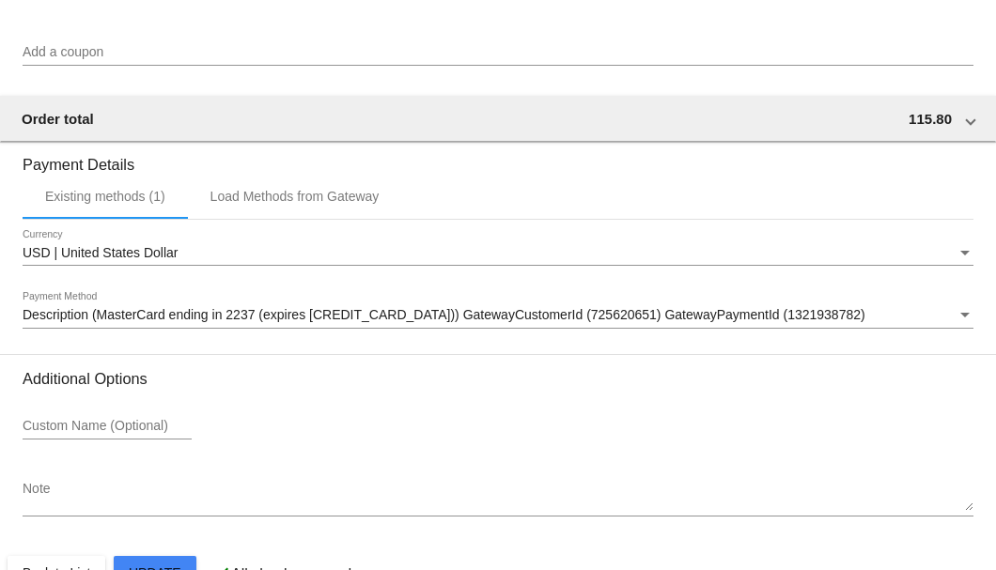
scroll to position [1866, 0]
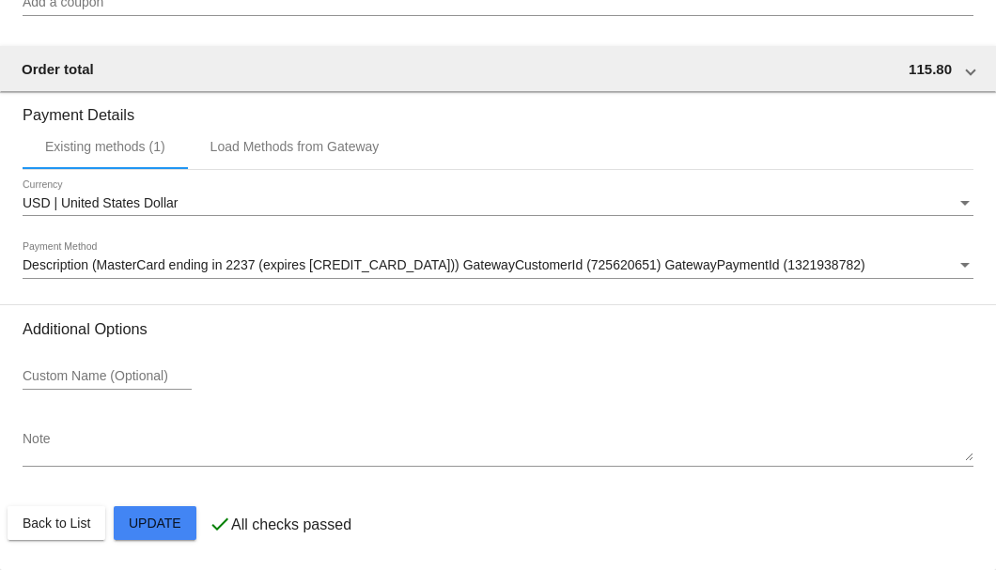
click at [160, 277] on div "Description (MasterCard ending in 2237 (expires 06/28)) GatewayCustomerId (7256…" at bounding box center [498, 260] width 951 height 37
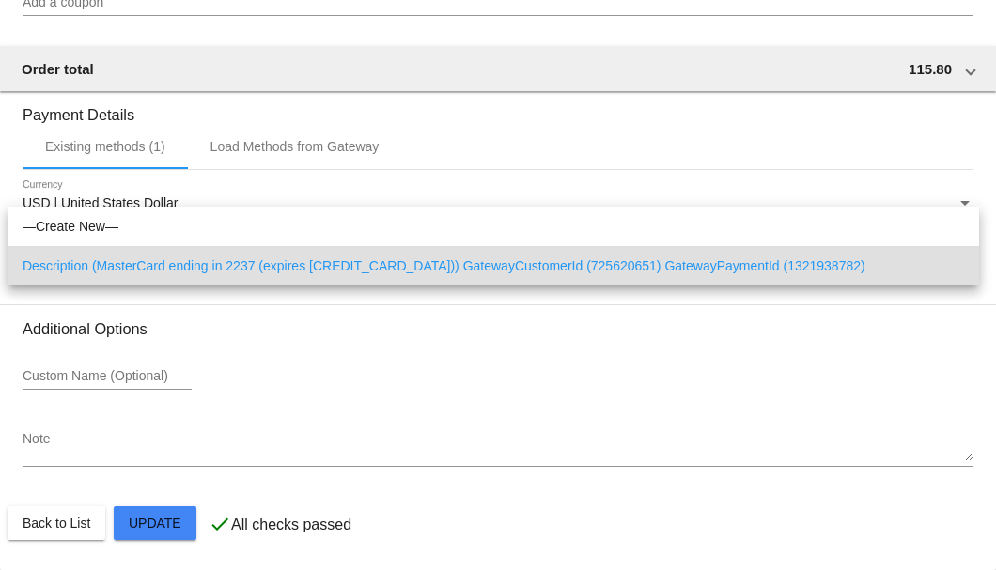
click at [105, 428] on div at bounding box center [498, 285] width 996 height 570
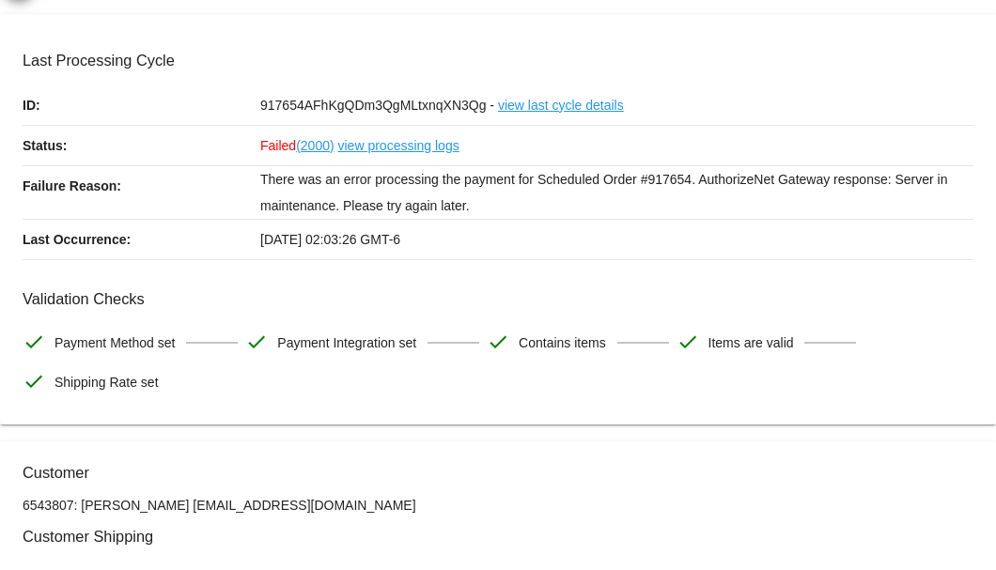
scroll to position [0, 0]
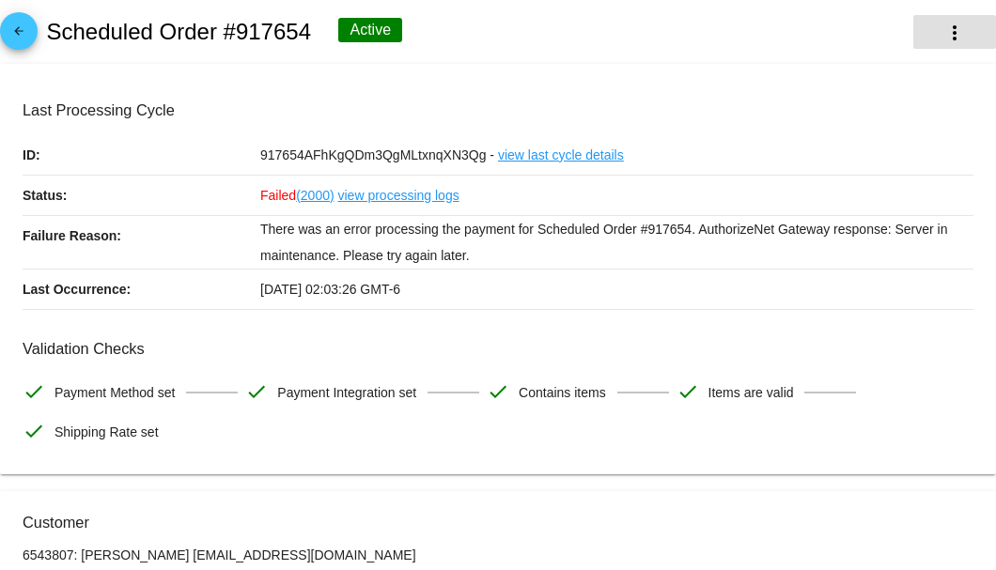
click at [944, 44] on button "more_vert" at bounding box center [954, 32] width 83 height 34
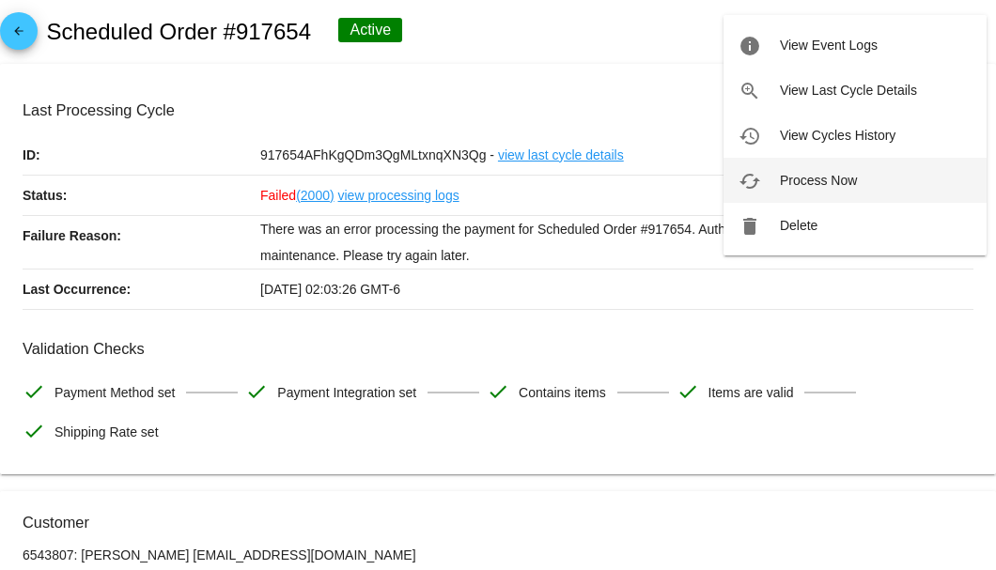
click at [798, 180] on span "Process Now" at bounding box center [818, 180] width 77 height 15
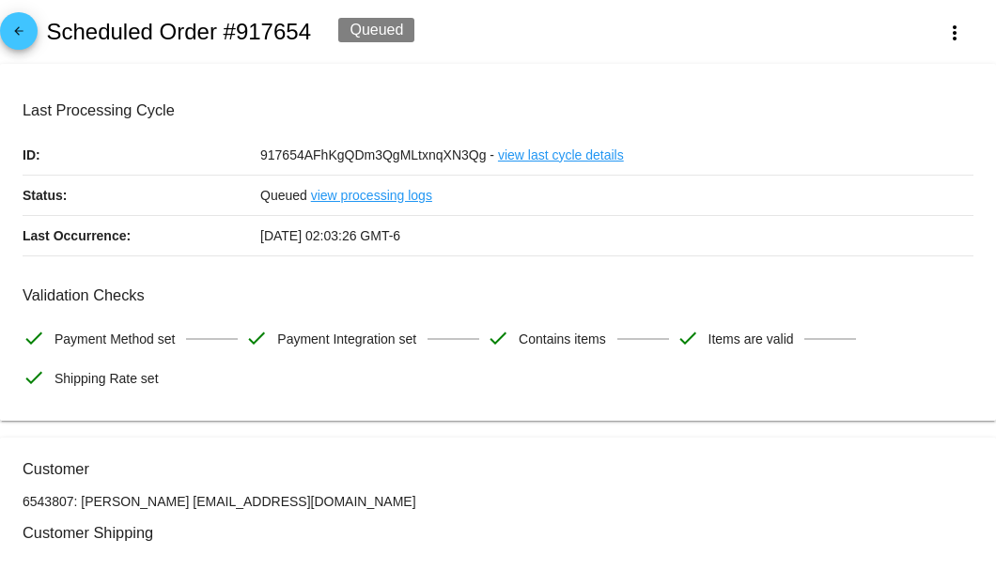
drag, startPoint x: 303, startPoint y: 497, endPoint x: 171, endPoint y: 494, distance: 132.5
click at [171, 494] on p "6543807: Debbie Gentry Dgentry3@satx.rr.com" at bounding box center [498, 501] width 951 height 15
copy p "Dgentry3@satx.rr.com"
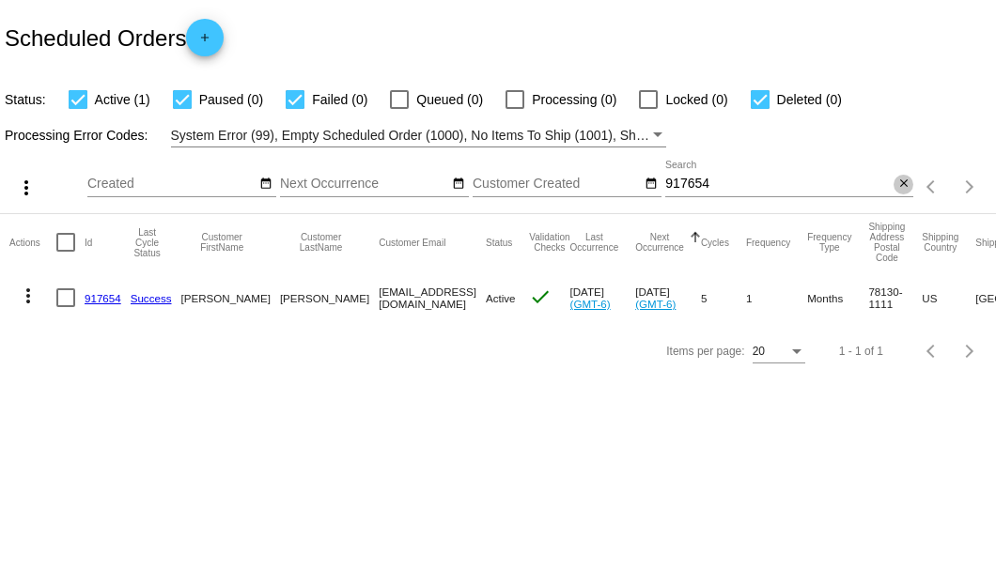
click at [904, 182] on mat-icon "close" at bounding box center [903, 184] width 13 height 15
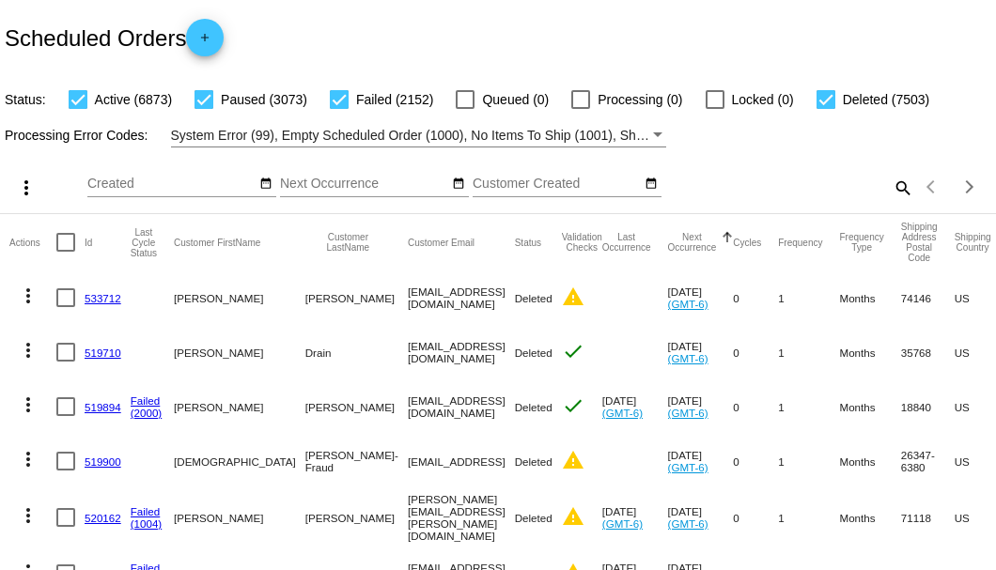
click at [895, 202] on mat-icon "search" at bounding box center [901, 187] width 23 height 29
click at [895, 192] on input "Search" at bounding box center [789, 184] width 248 height 15
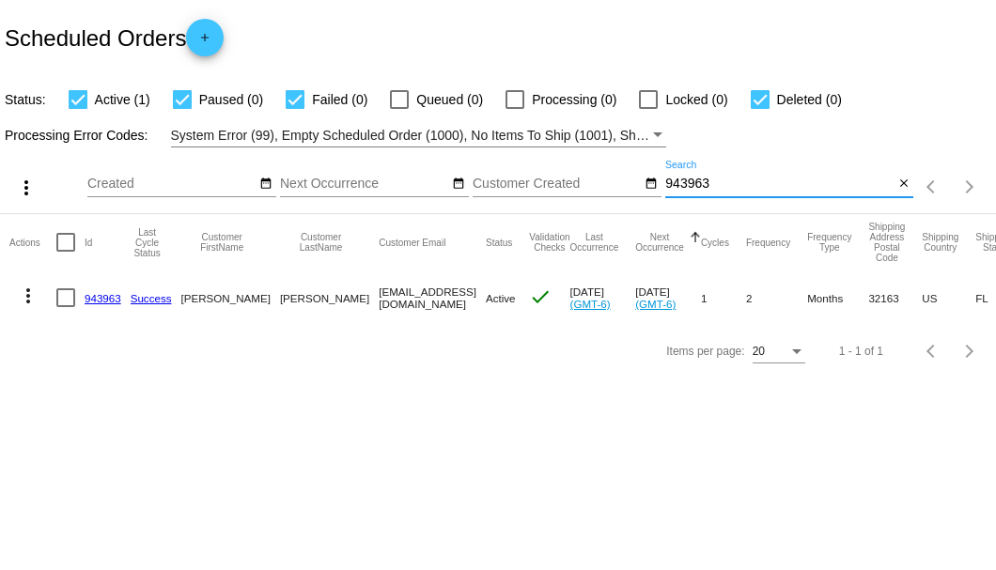
type input "943963"
click at [103, 301] on link "943963" at bounding box center [103, 298] width 37 height 12
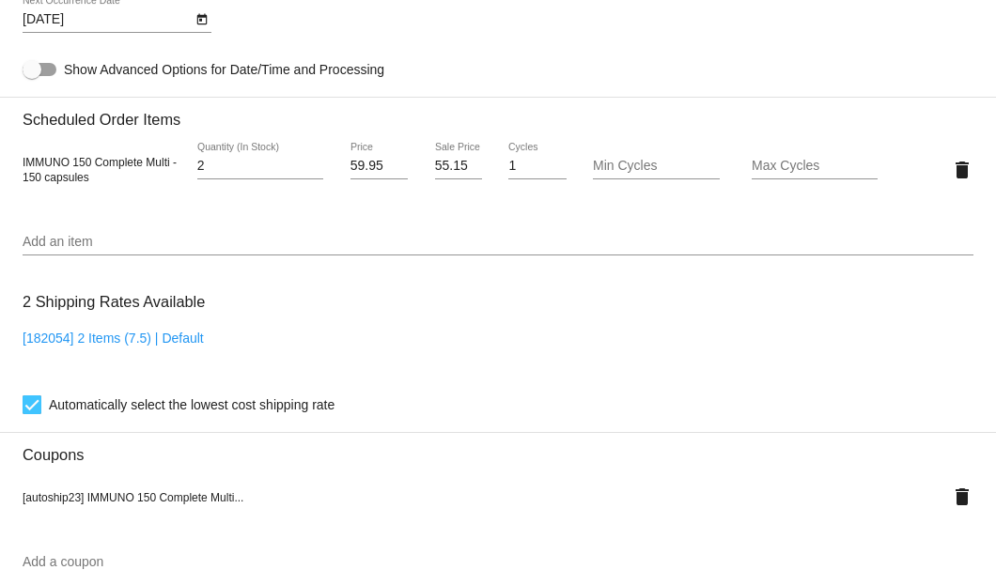
scroll to position [1189, 0]
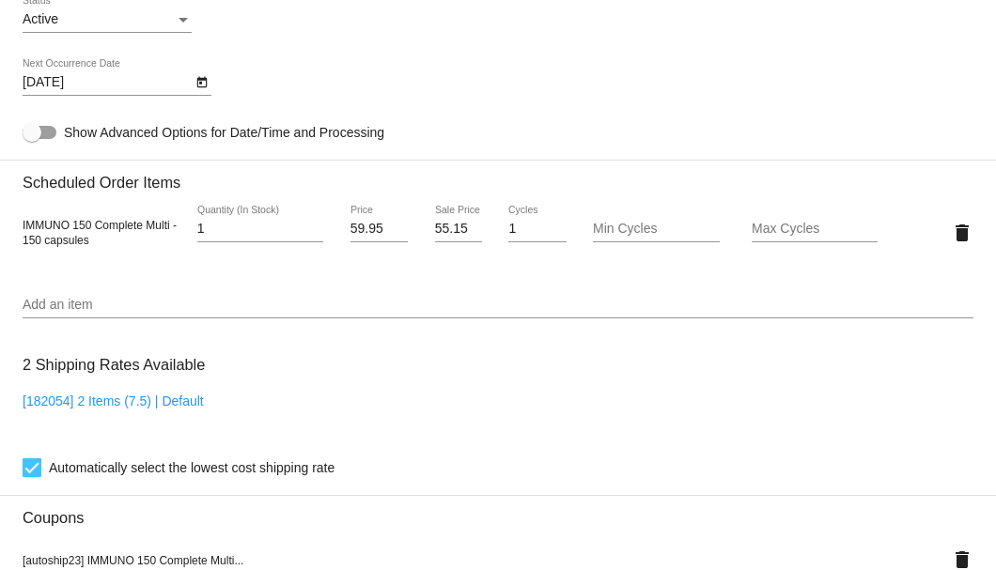
type input "1"
click at [313, 235] on input "1" at bounding box center [260, 229] width 126 height 15
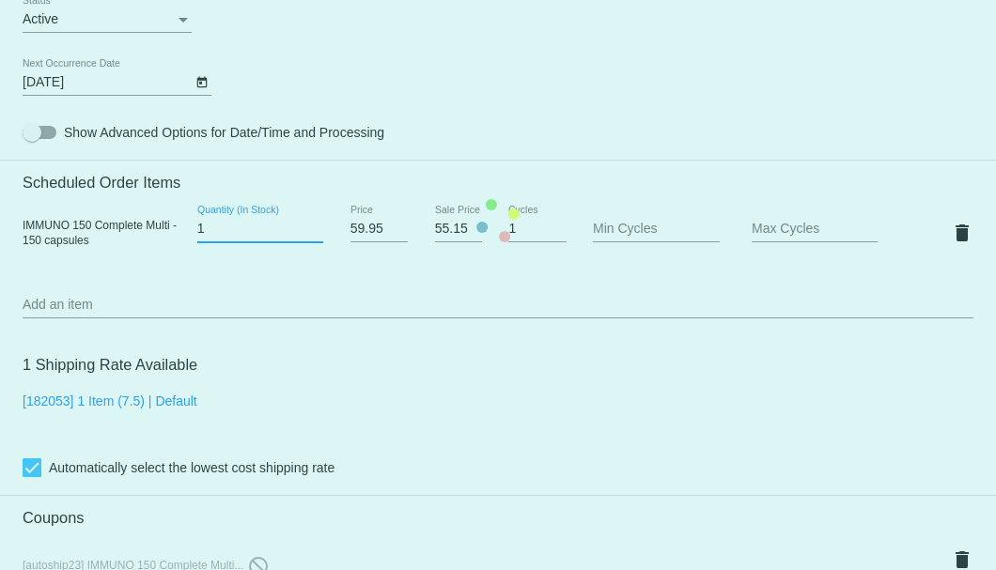
scroll to position [1377, 0]
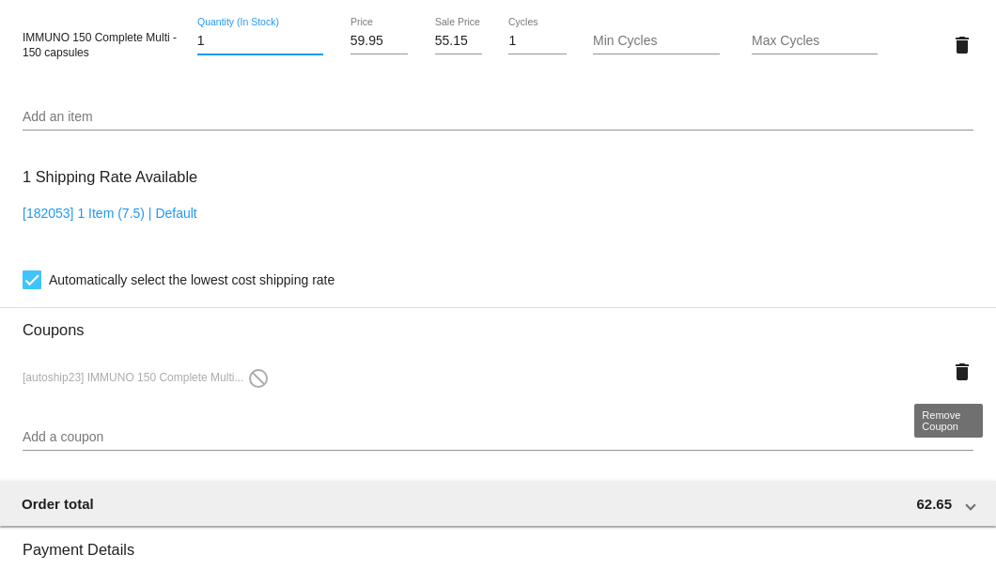
click at [955, 370] on mat-icon "delete" at bounding box center [962, 372] width 23 height 23
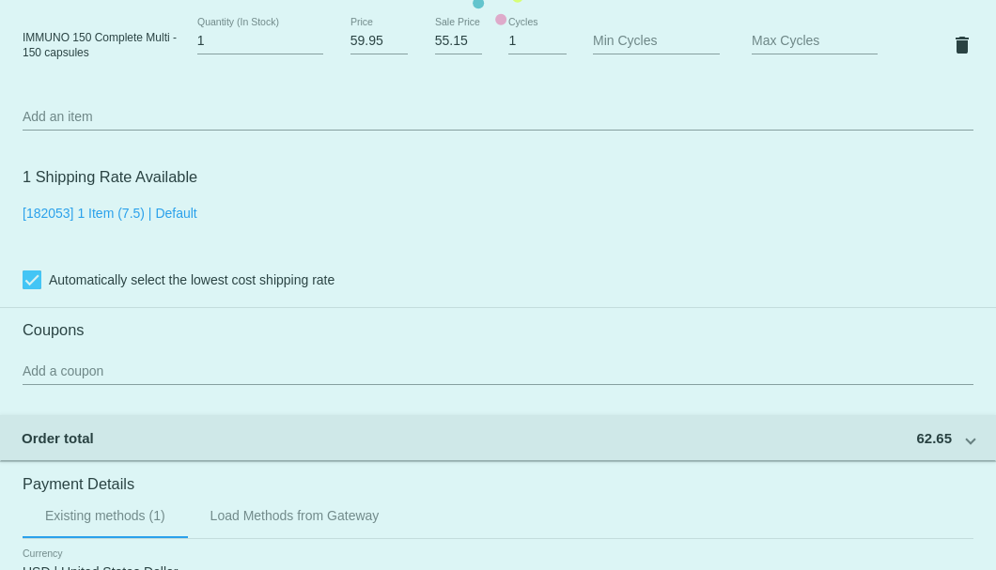
scroll to position [1189, 0]
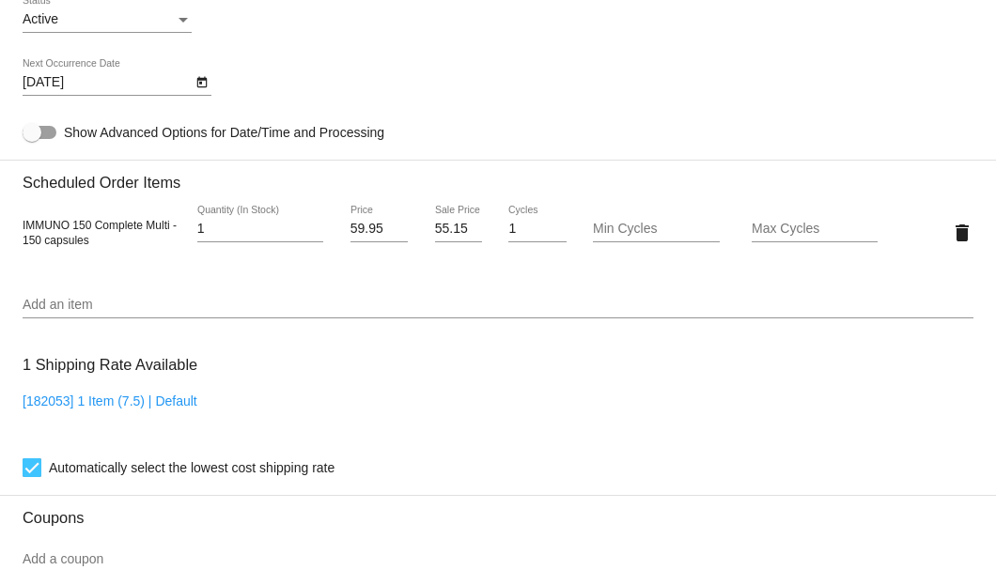
click at [428, 227] on div "55.15 Sale Price" at bounding box center [458, 233] width 79 height 54
drag, startPoint x: 432, startPoint y: 227, endPoint x: 462, endPoint y: 227, distance: 30.1
click at [462, 227] on input "55.15" at bounding box center [458, 229] width 47 height 15
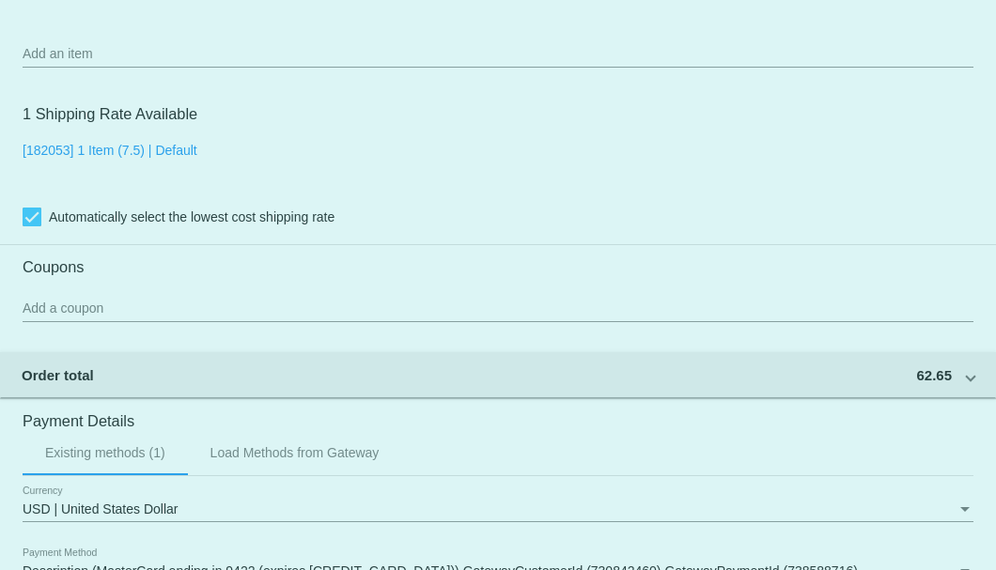
scroll to position [0, 0]
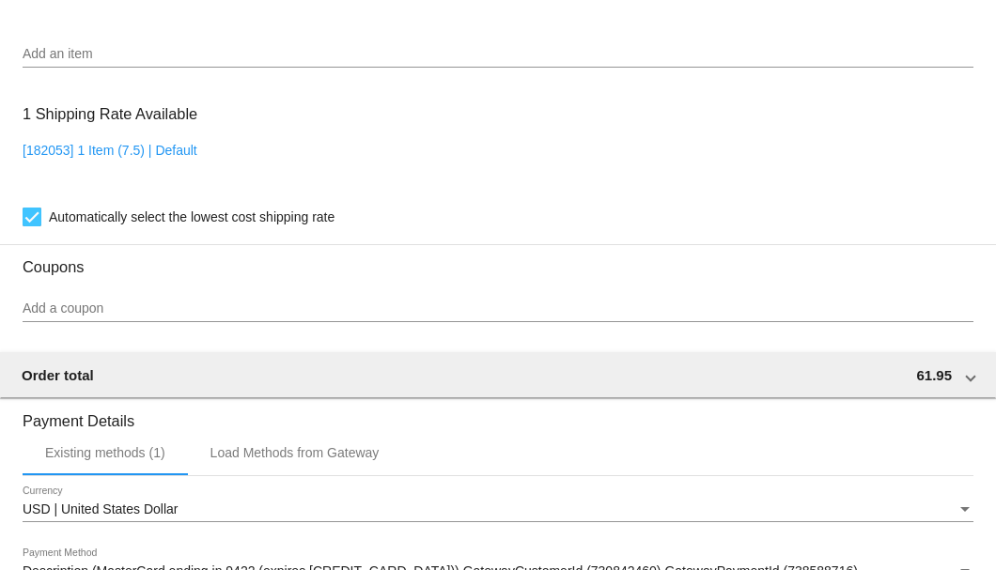
scroll to position [1127, 0]
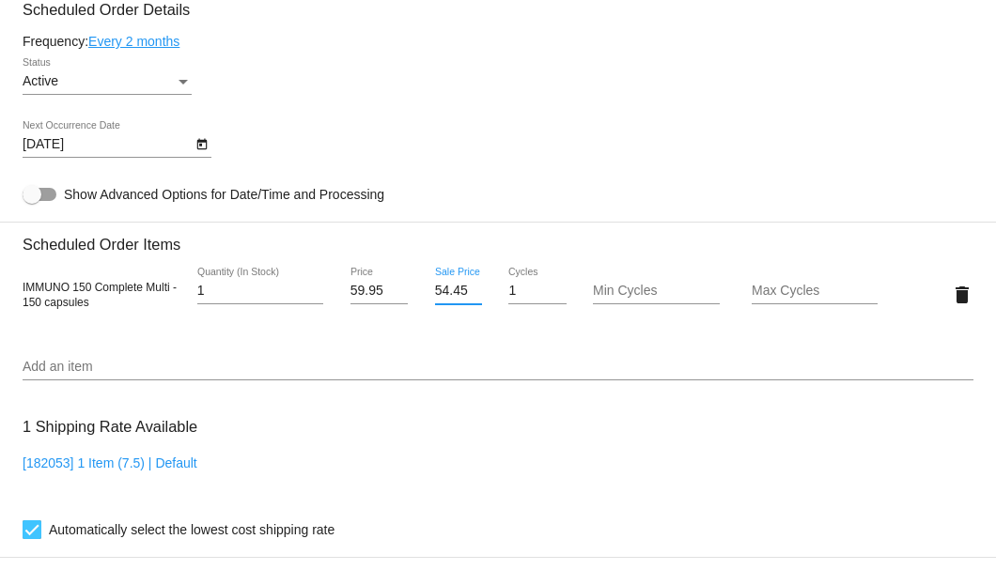
click at [455, 291] on input "54.45" at bounding box center [458, 291] width 47 height 15
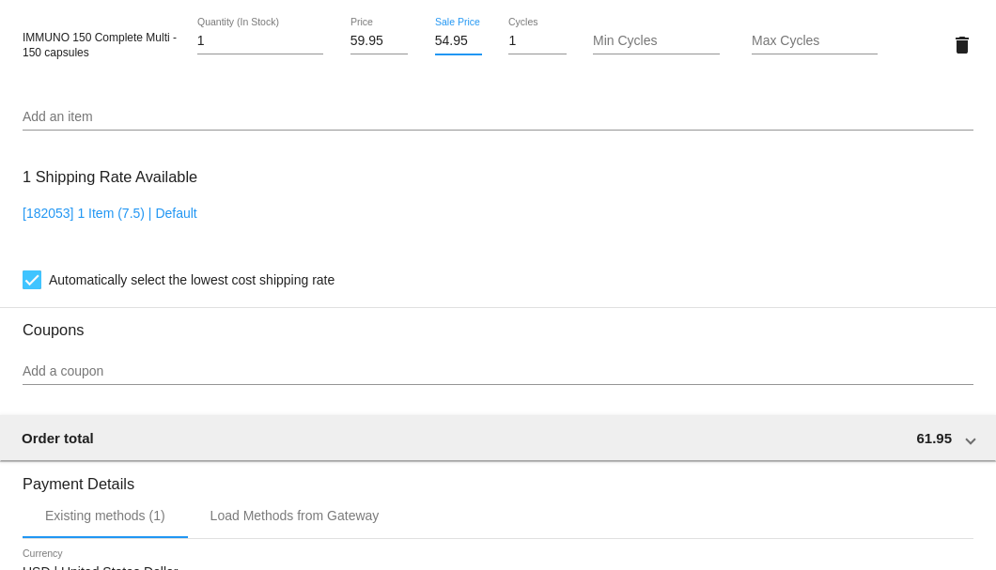
type input "54.95"
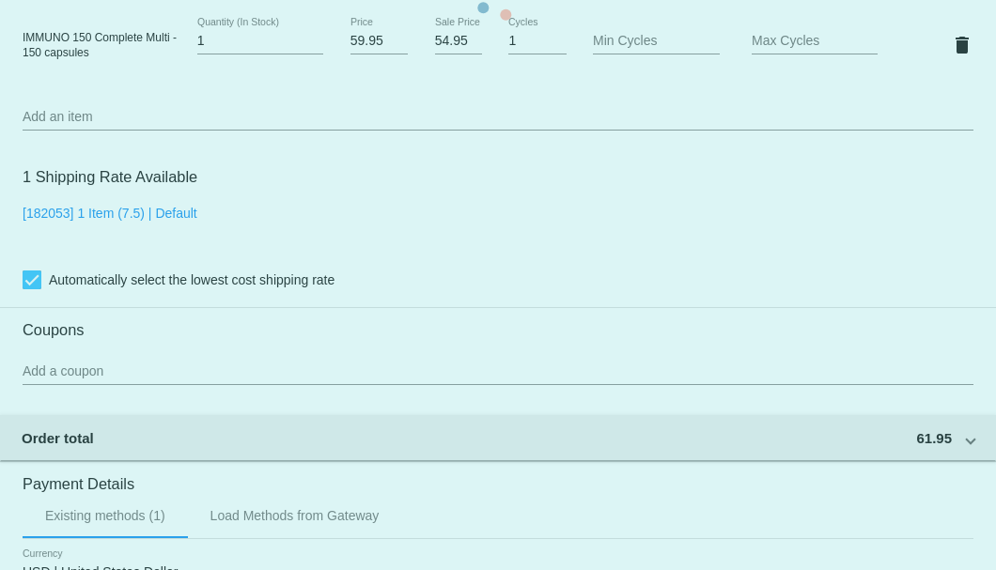
click at [457, 333] on mat-card "Customer 6744144: Lou Narciso NarLou@gmail.com Customer Shipping Enter Shipping…" at bounding box center [498, 0] width 996 height 1879
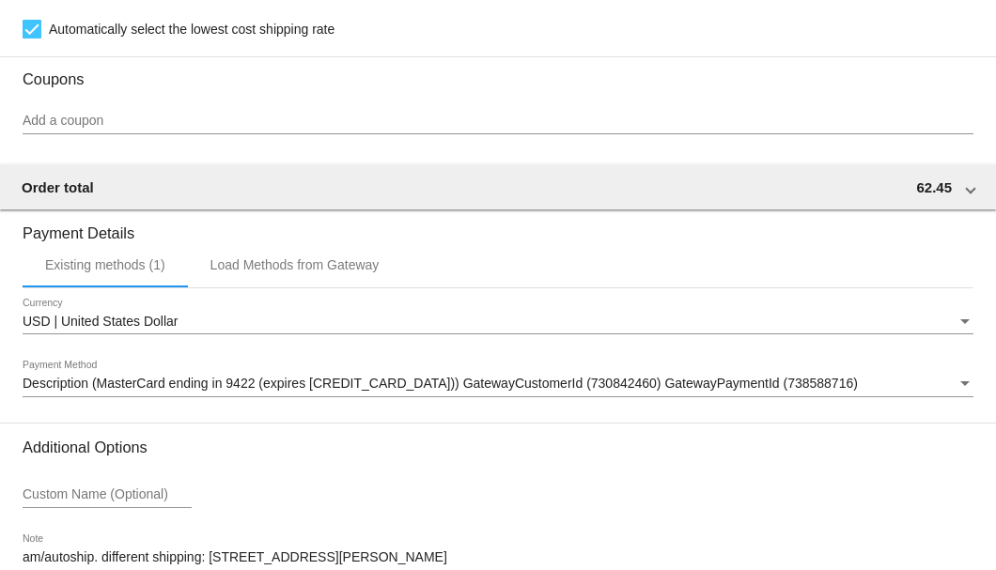
scroll to position [1747, 0]
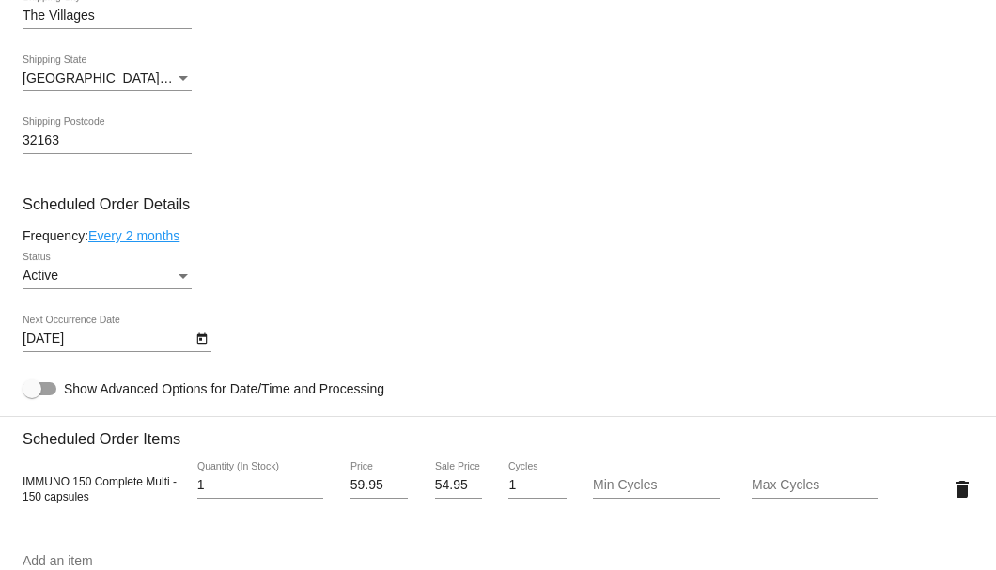
scroll to position [745, 0]
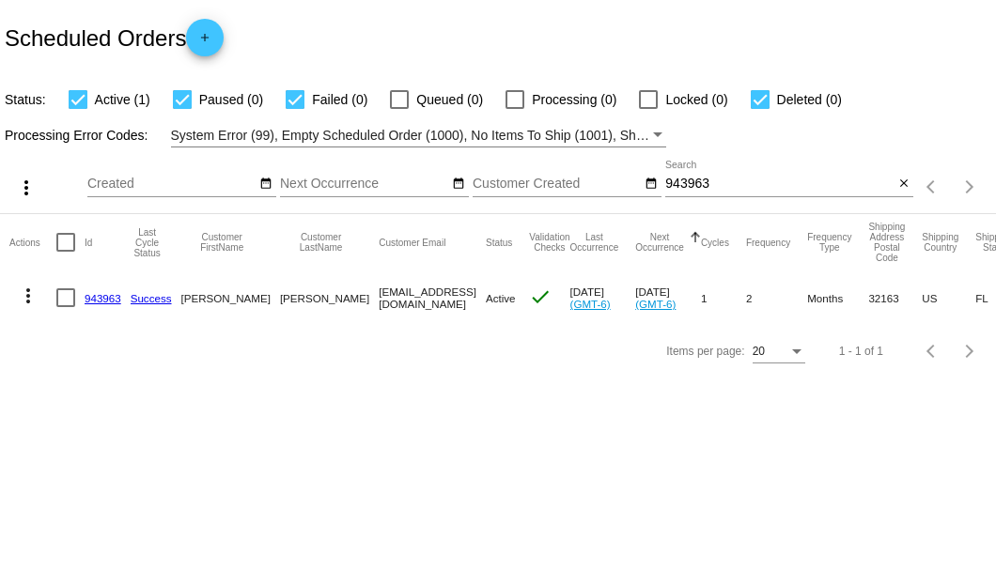
click at [689, 189] on input "943963" at bounding box center [779, 184] width 228 height 15
click at [698, 190] on input "943963" at bounding box center [779, 184] width 228 height 15
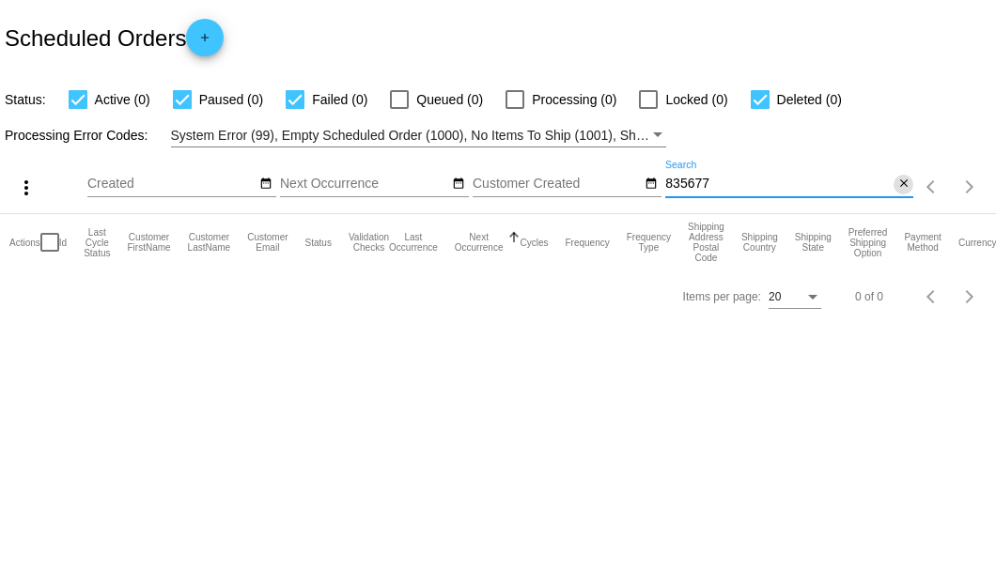
type input "835677"
click at [904, 183] on mat-icon "close" at bounding box center [903, 184] width 13 height 15
click at [904, 183] on mat-icon "search" at bounding box center [901, 187] width 23 height 29
click at [904, 183] on input "Search" at bounding box center [789, 184] width 248 height 15
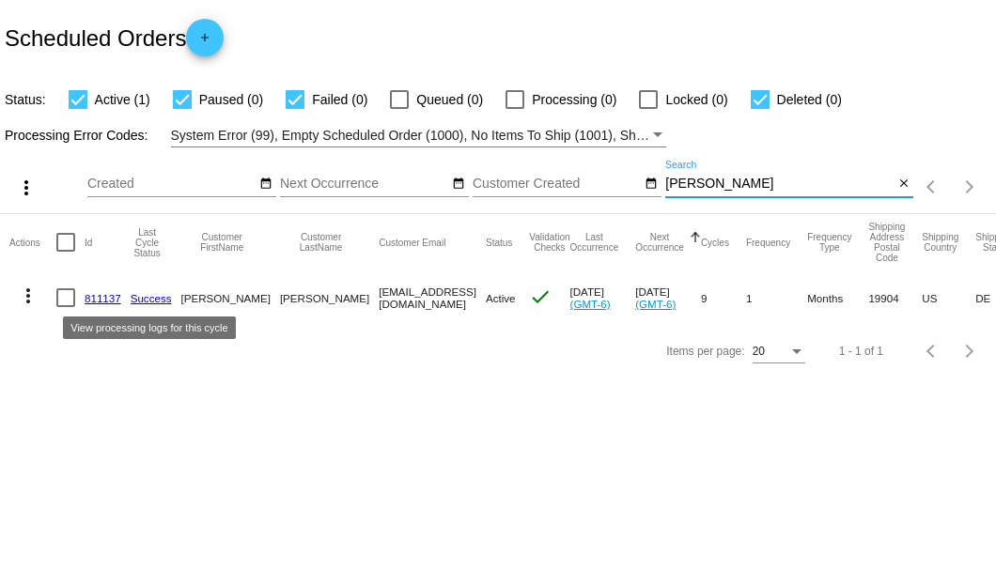
type input "[PERSON_NAME]"
click at [103, 299] on link "811137" at bounding box center [103, 298] width 37 height 12
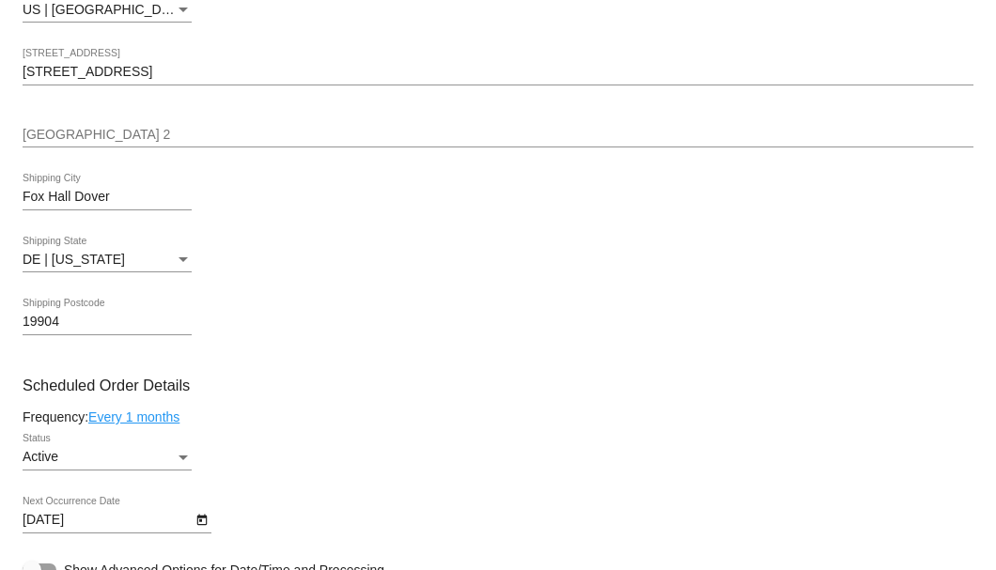
scroll to position [1001, 0]
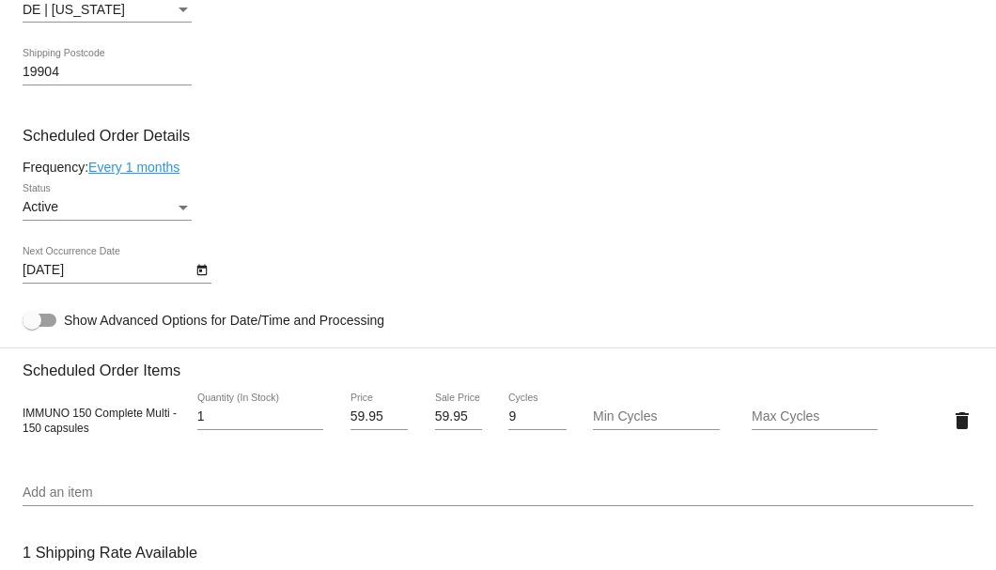
click at [192, 276] on mat-datepicker-toggle at bounding box center [202, 269] width 20 height 15
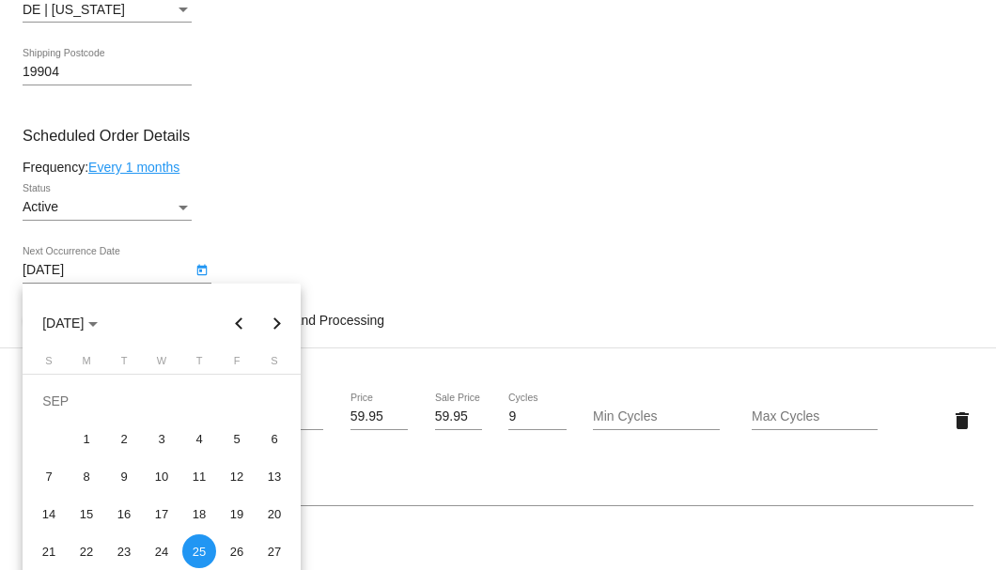
click at [203, 299] on div "SEP 2025" at bounding box center [162, 313] width 278 height 58
click at [263, 510] on div "20" at bounding box center [274, 514] width 34 height 34
type input "9/20/2025"
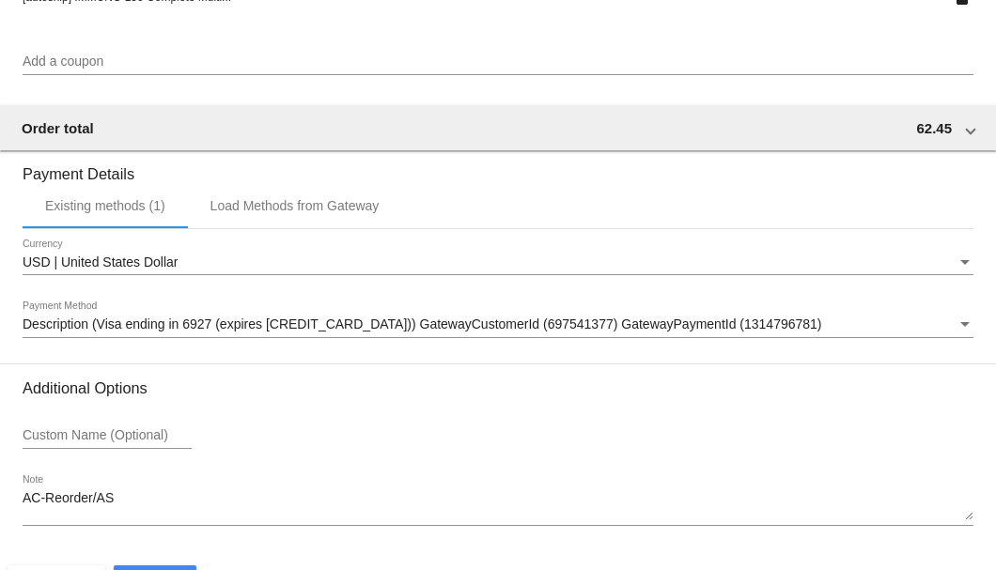
scroll to position [1813, 0]
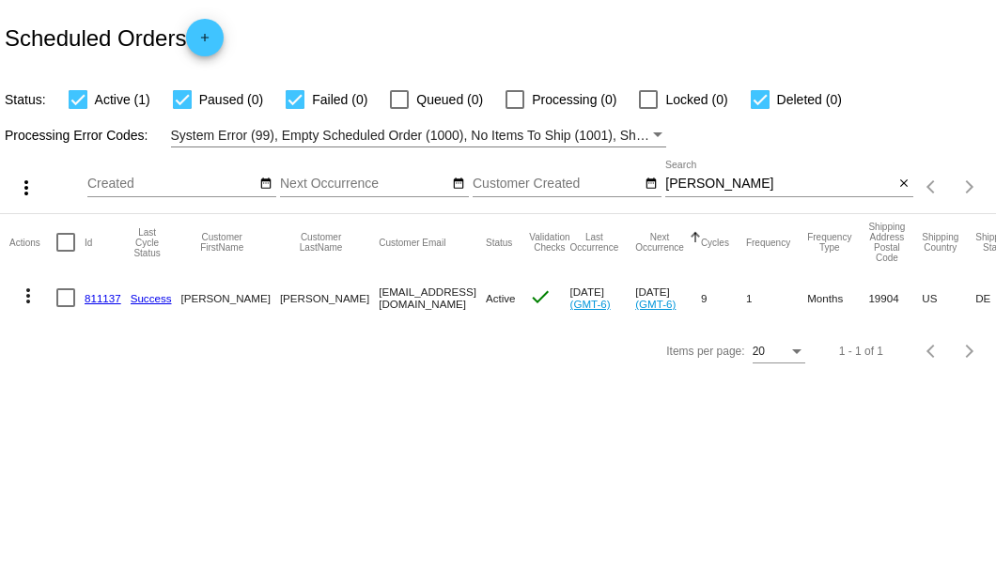
click at [602, 70] on div "Scheduled Orders add" at bounding box center [498, 37] width 996 height 75
click at [902, 176] on button "close" at bounding box center [903, 185] width 20 height 20
